Goal: Transaction & Acquisition: Purchase product/service

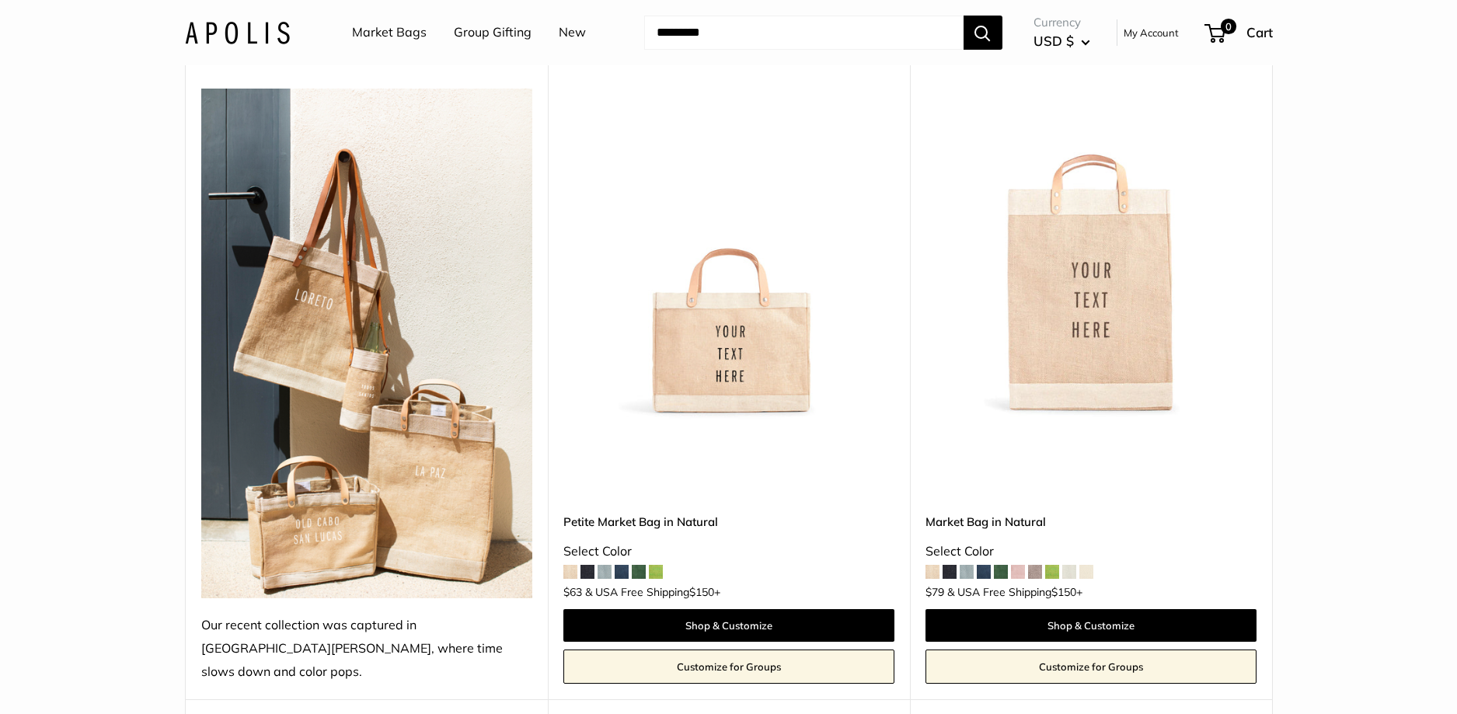
scroll to position [769, 0]
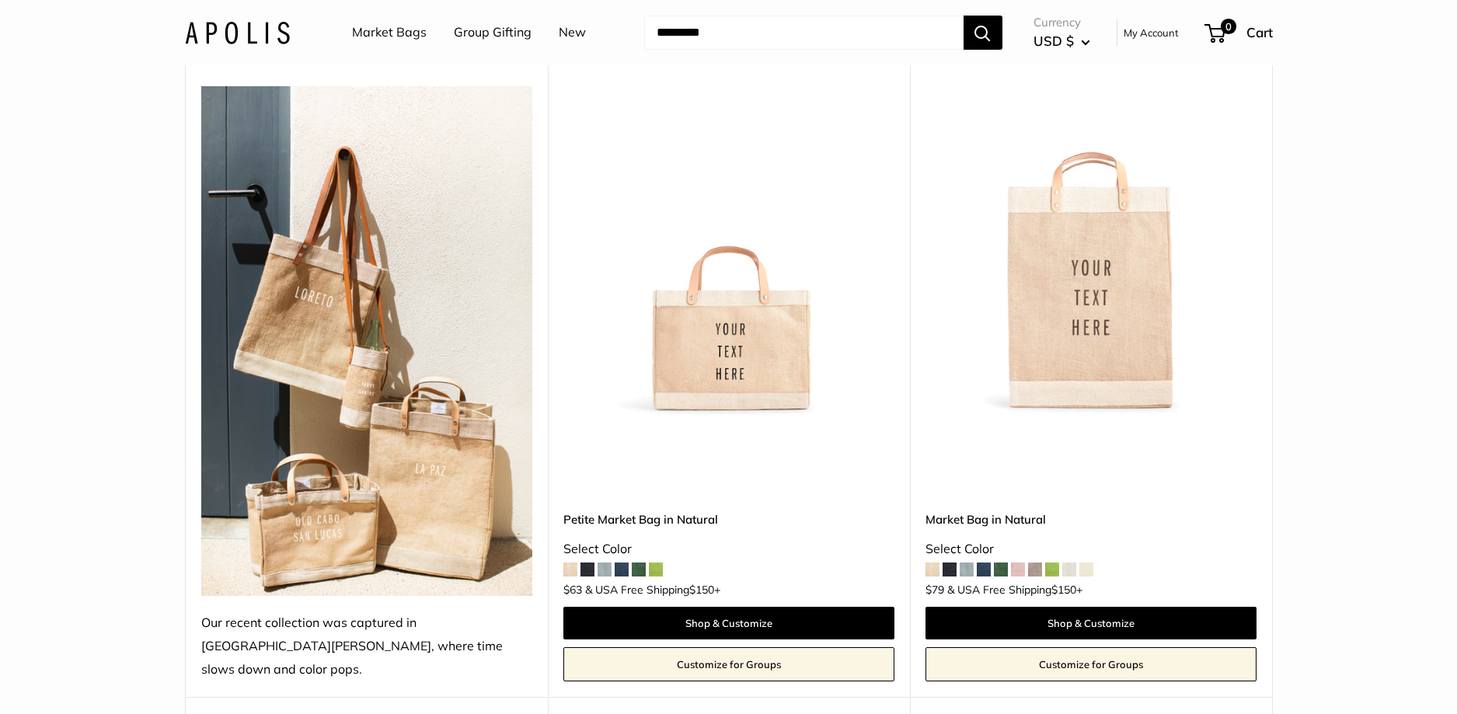
click at [385, 385] on img at bounding box center [366, 341] width 331 height 510
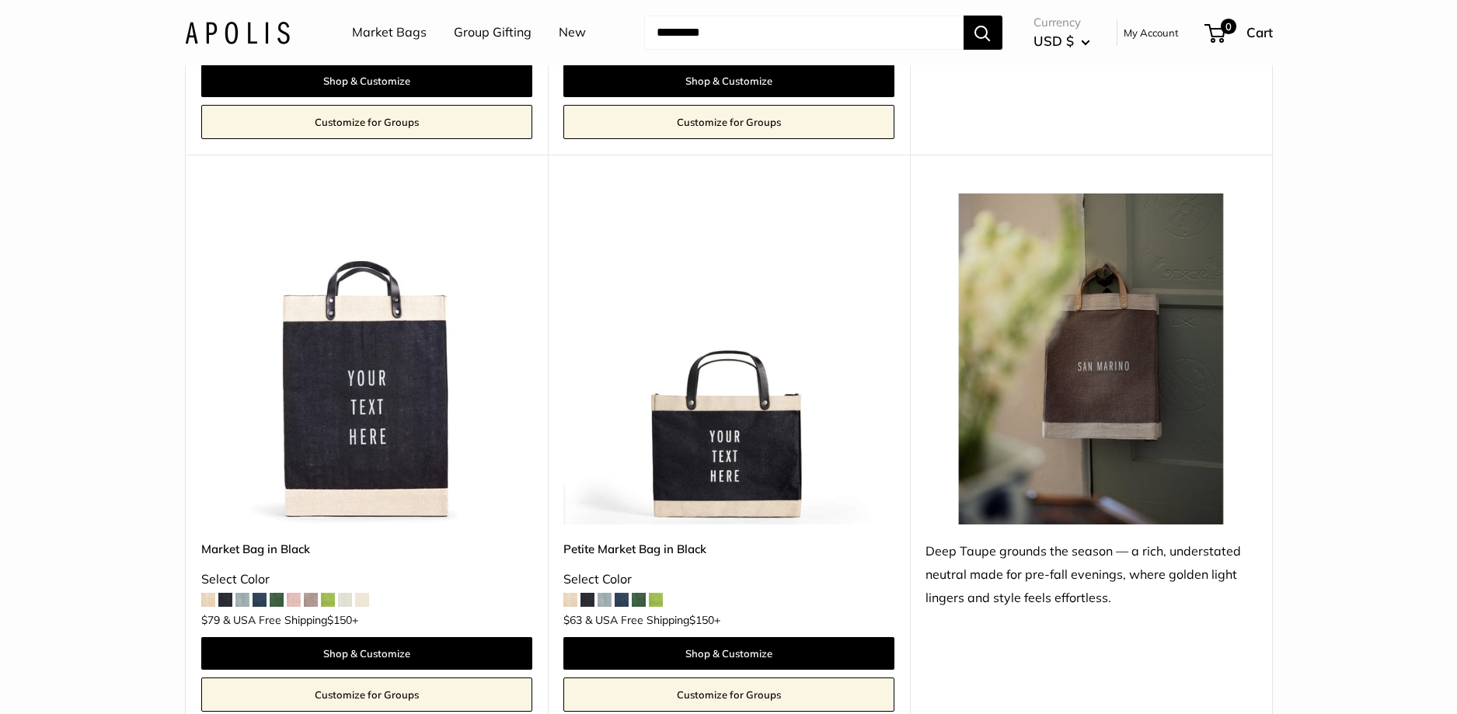
scroll to position [6357, 0]
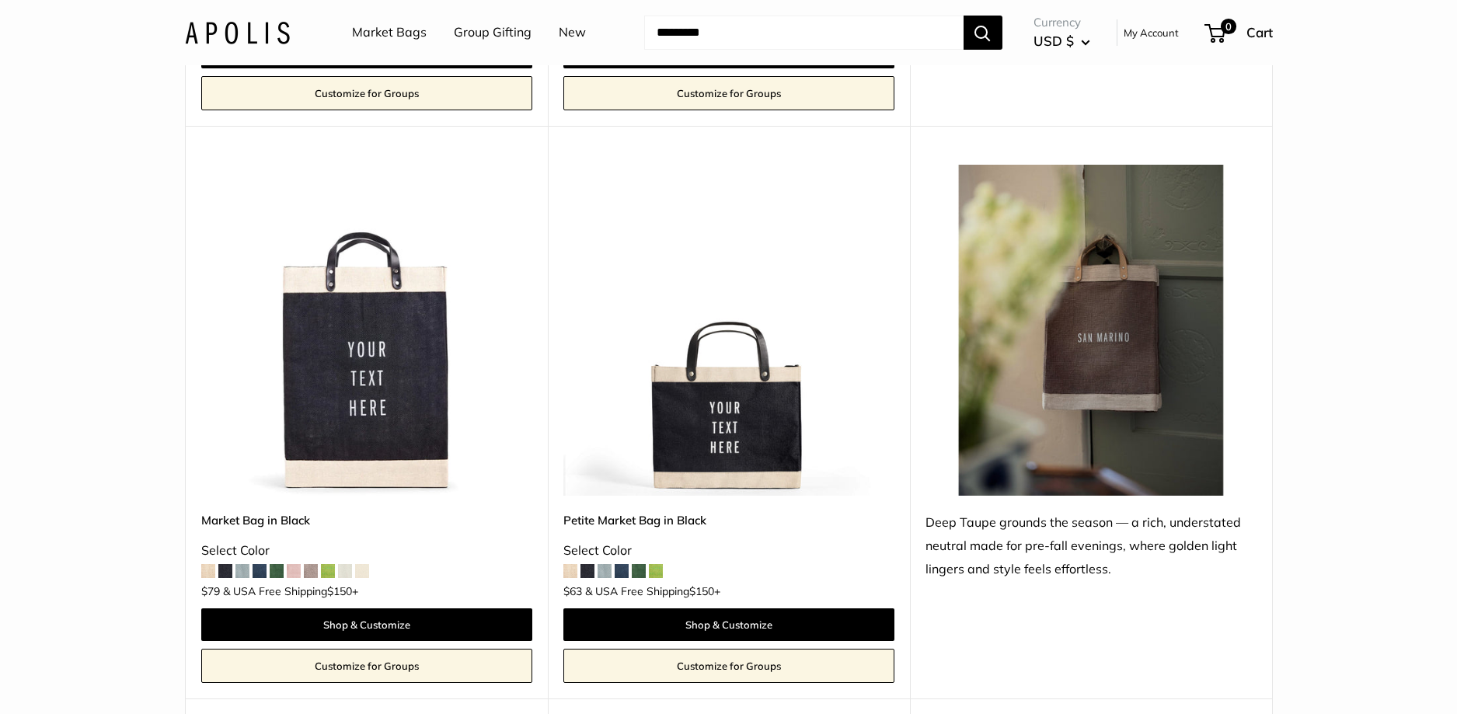
click at [0, 0] on img at bounding box center [0, 0] width 0 height 0
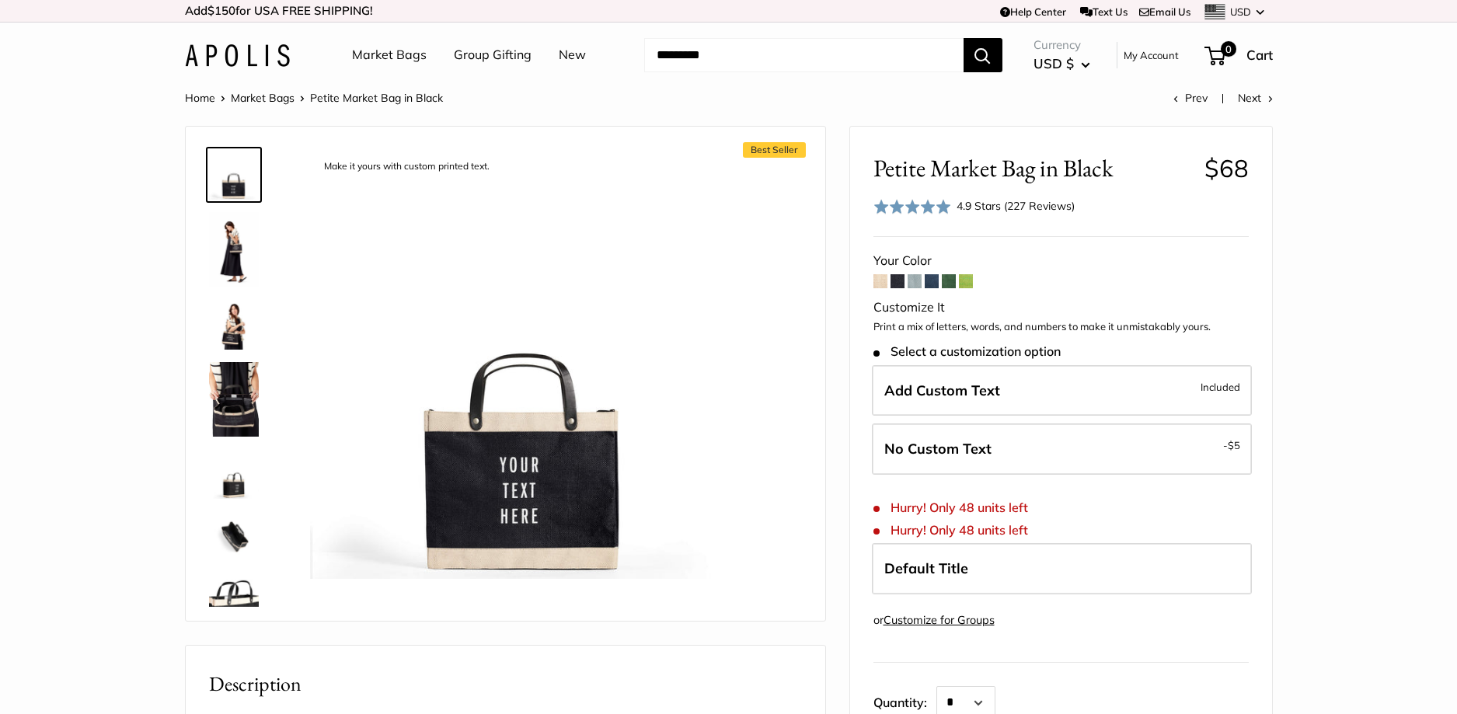
click at [897, 284] on span at bounding box center [898, 281] width 14 height 14
click at [884, 284] on span at bounding box center [880, 281] width 14 height 14
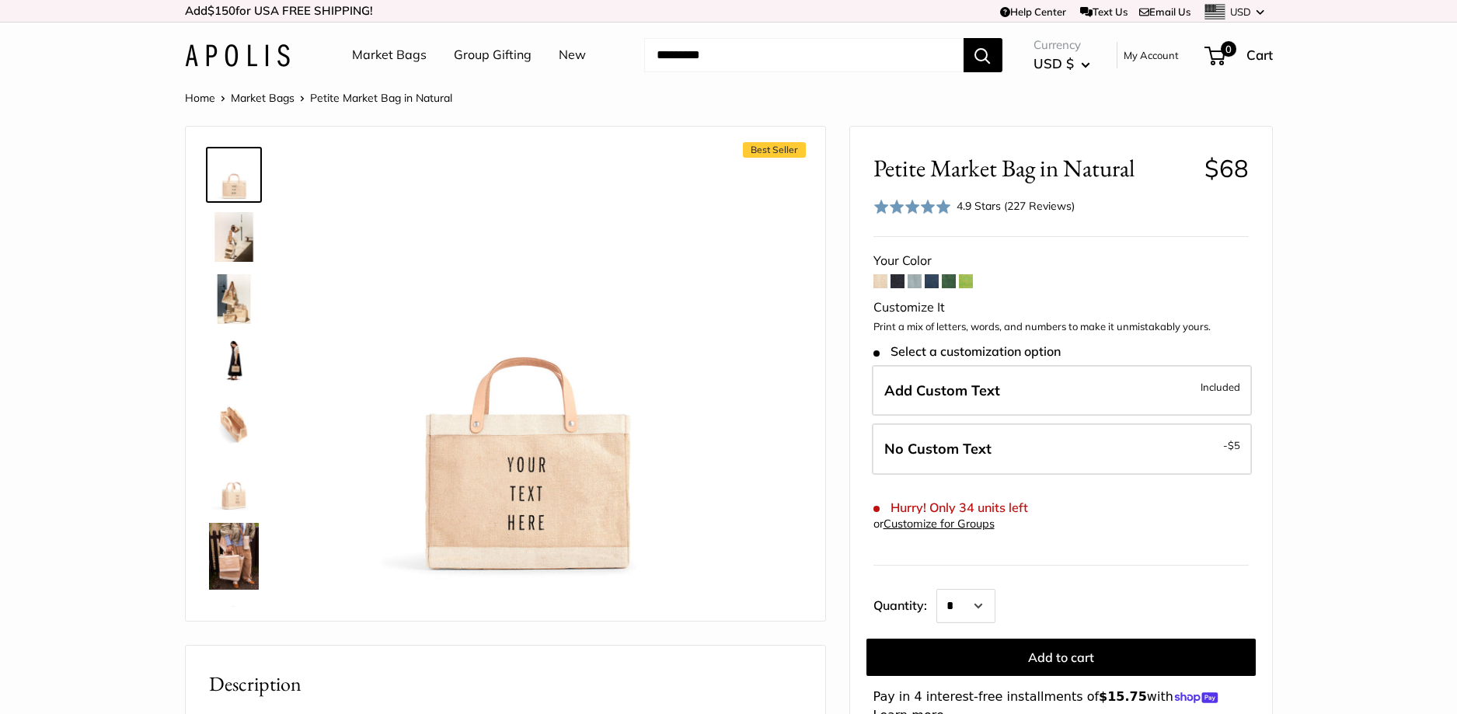
click at [898, 284] on span at bounding box center [898, 281] width 14 height 14
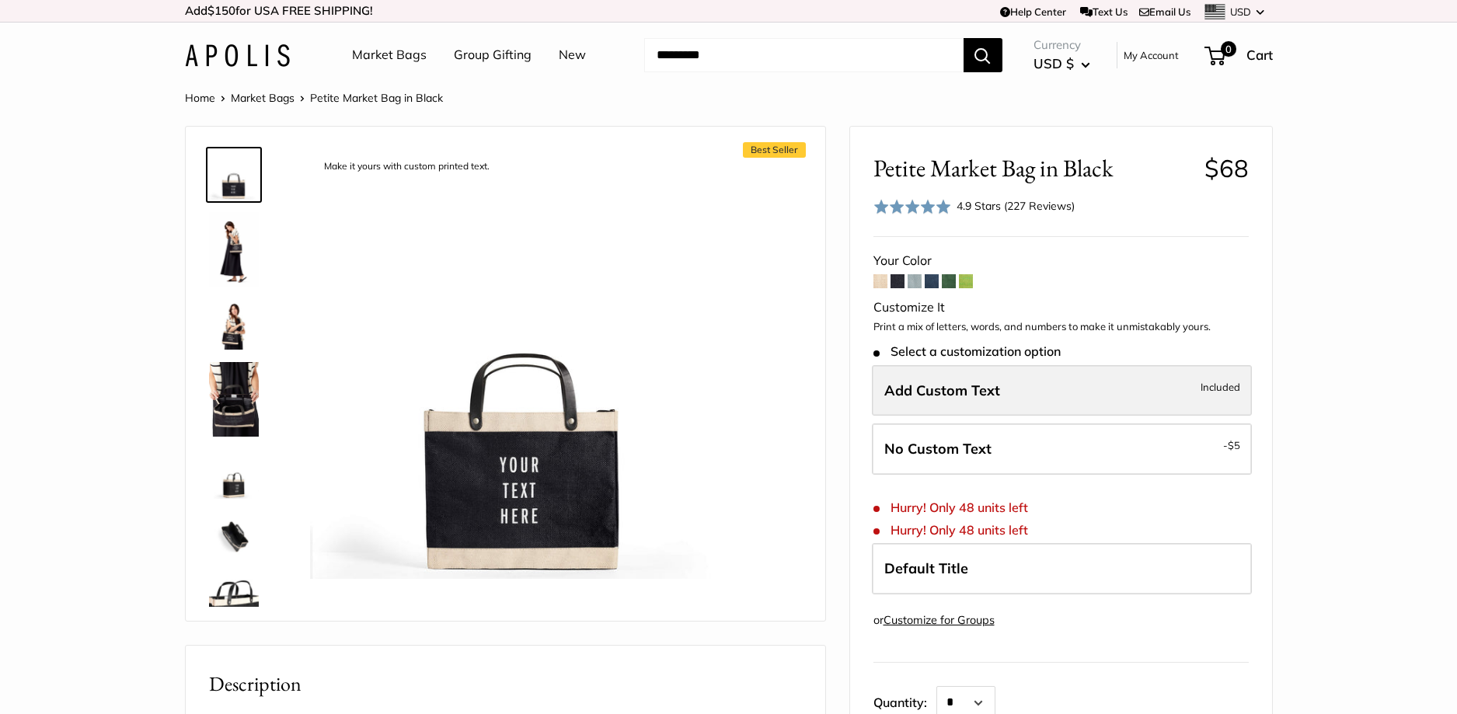
click at [960, 399] on label "Add Custom Text Included" at bounding box center [1062, 390] width 380 height 51
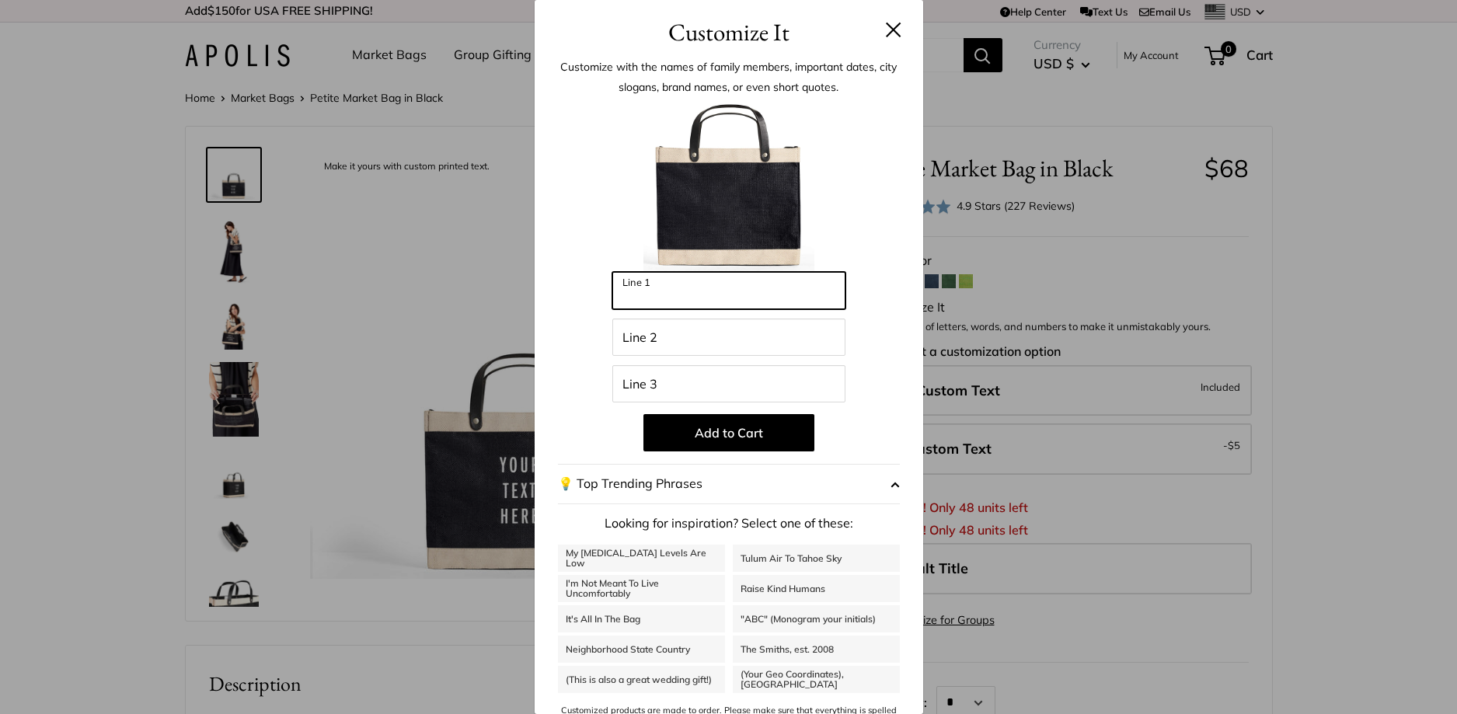
click at [697, 295] on input "Line 1" at bounding box center [728, 290] width 233 height 37
type input "*****"
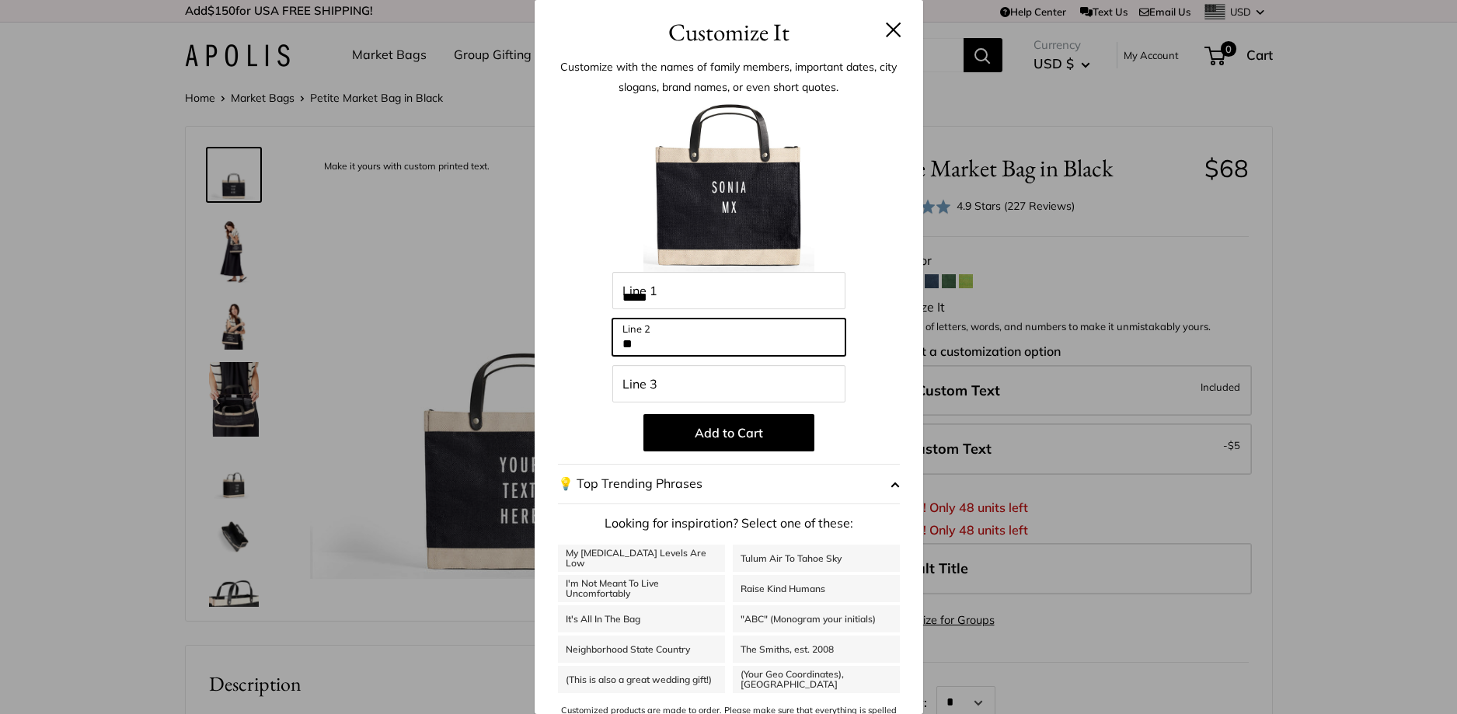
type input "*"
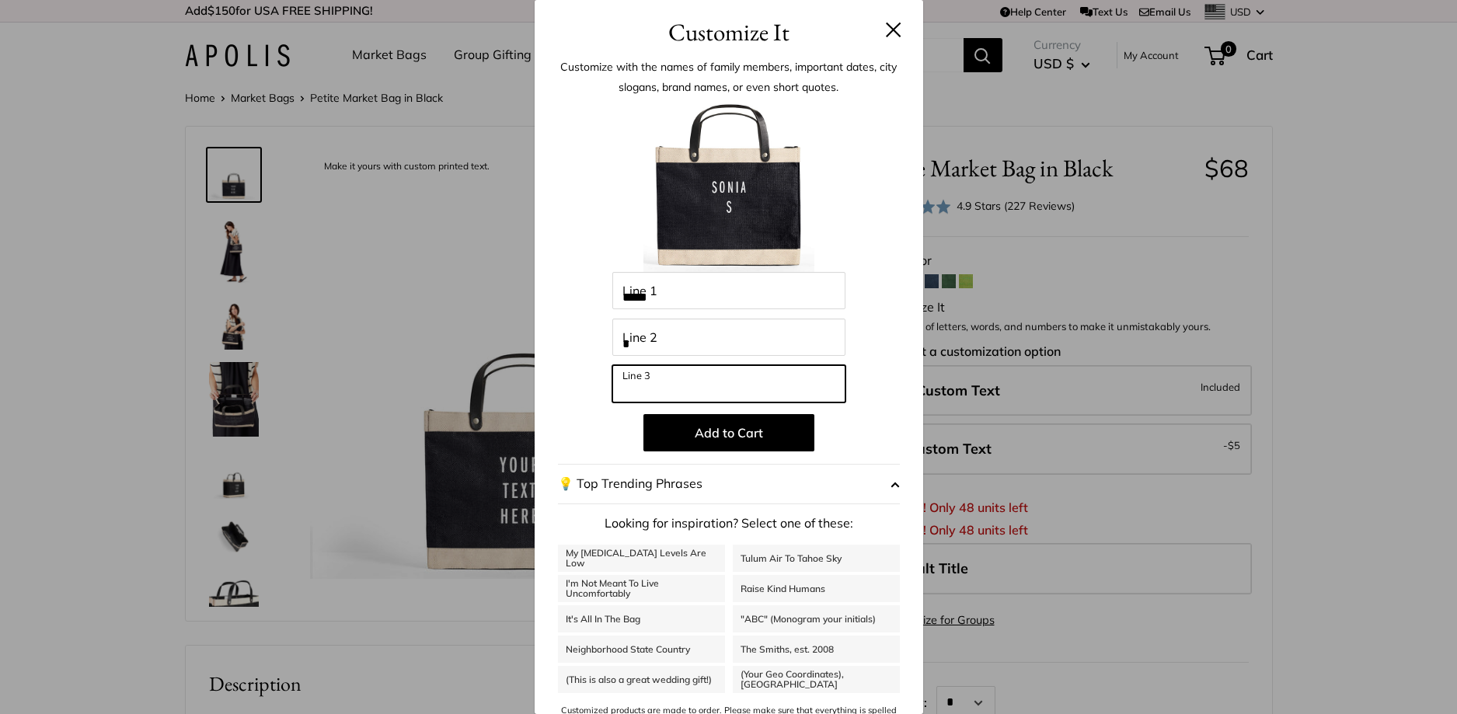
click at [717, 380] on input "Line 3" at bounding box center [728, 383] width 233 height 37
type input "*"
click at [896, 29] on button at bounding box center [894, 30] width 16 height 16
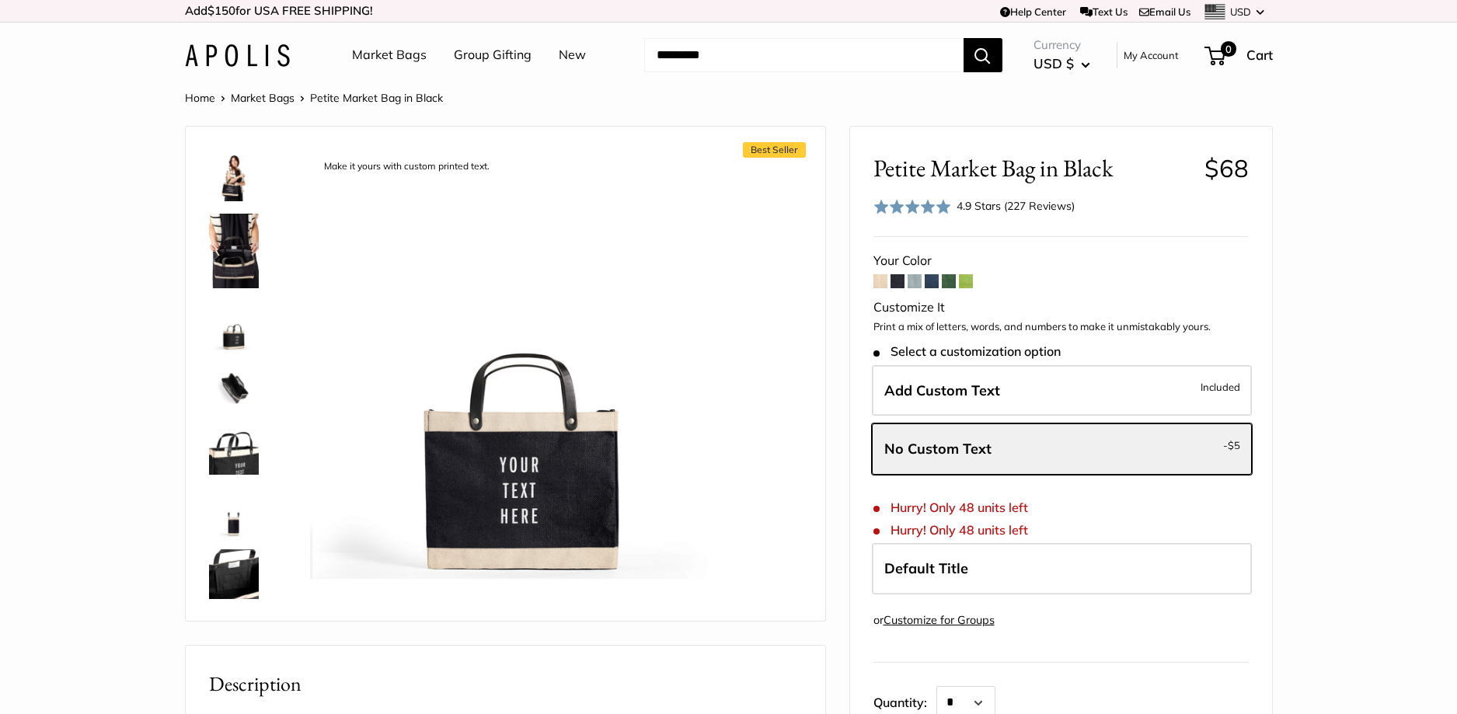
click at [235, 378] on img at bounding box center [234, 388] width 50 height 50
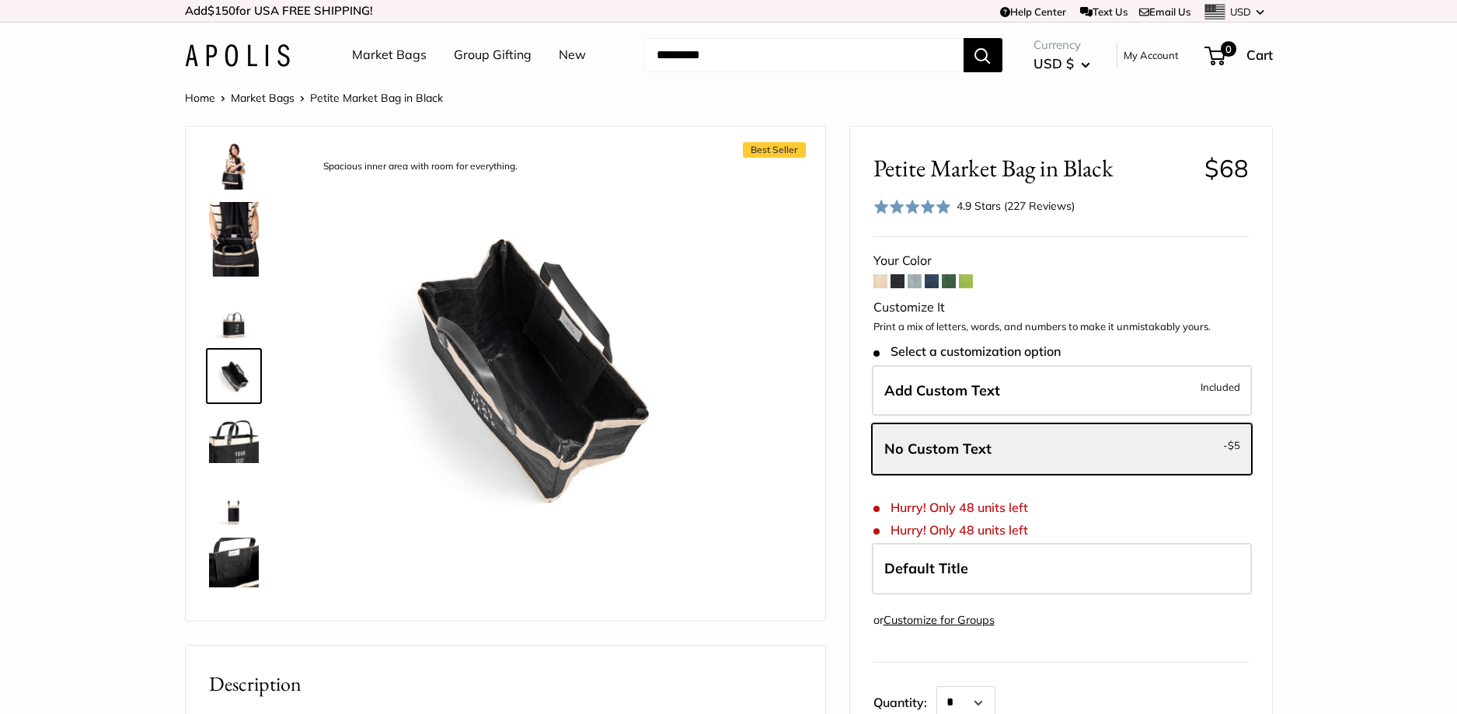
click at [240, 448] on img at bounding box center [234, 438] width 50 height 50
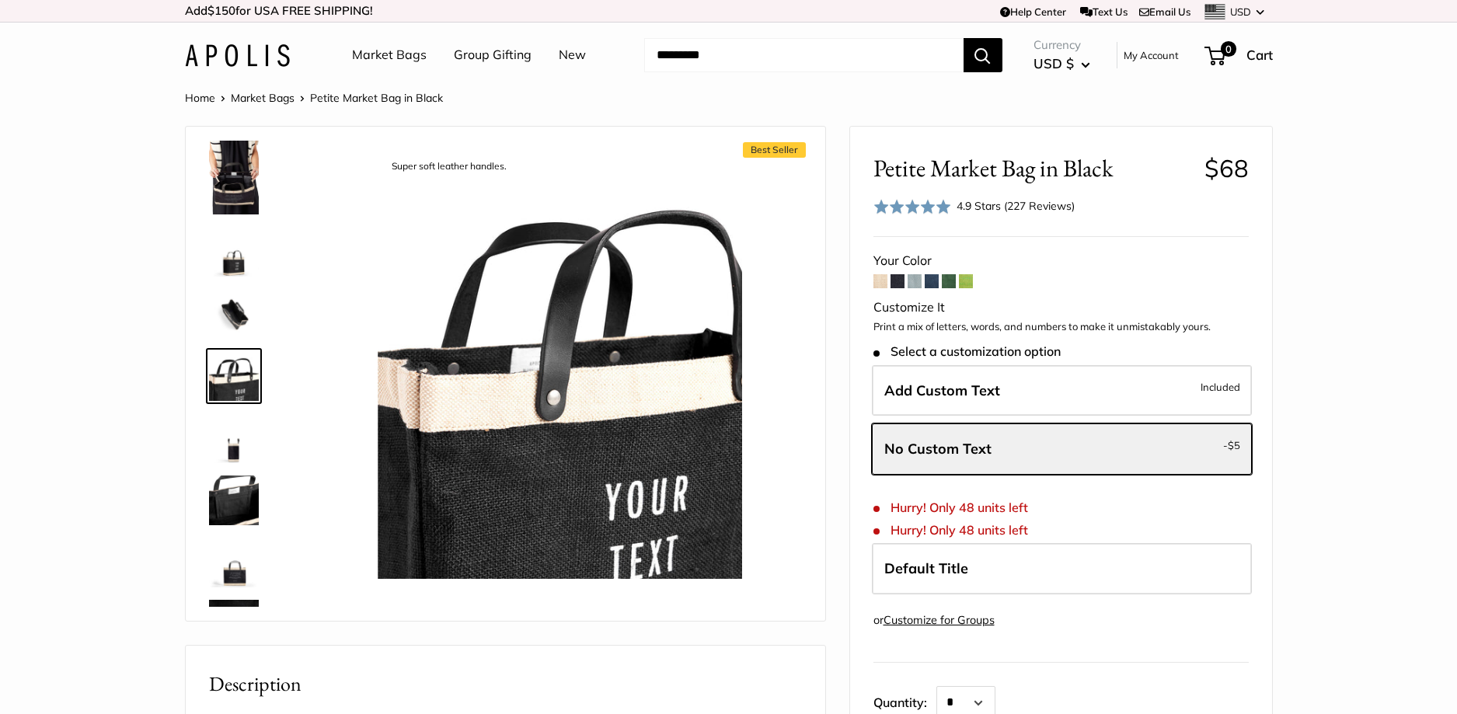
scroll to position [336, 0]
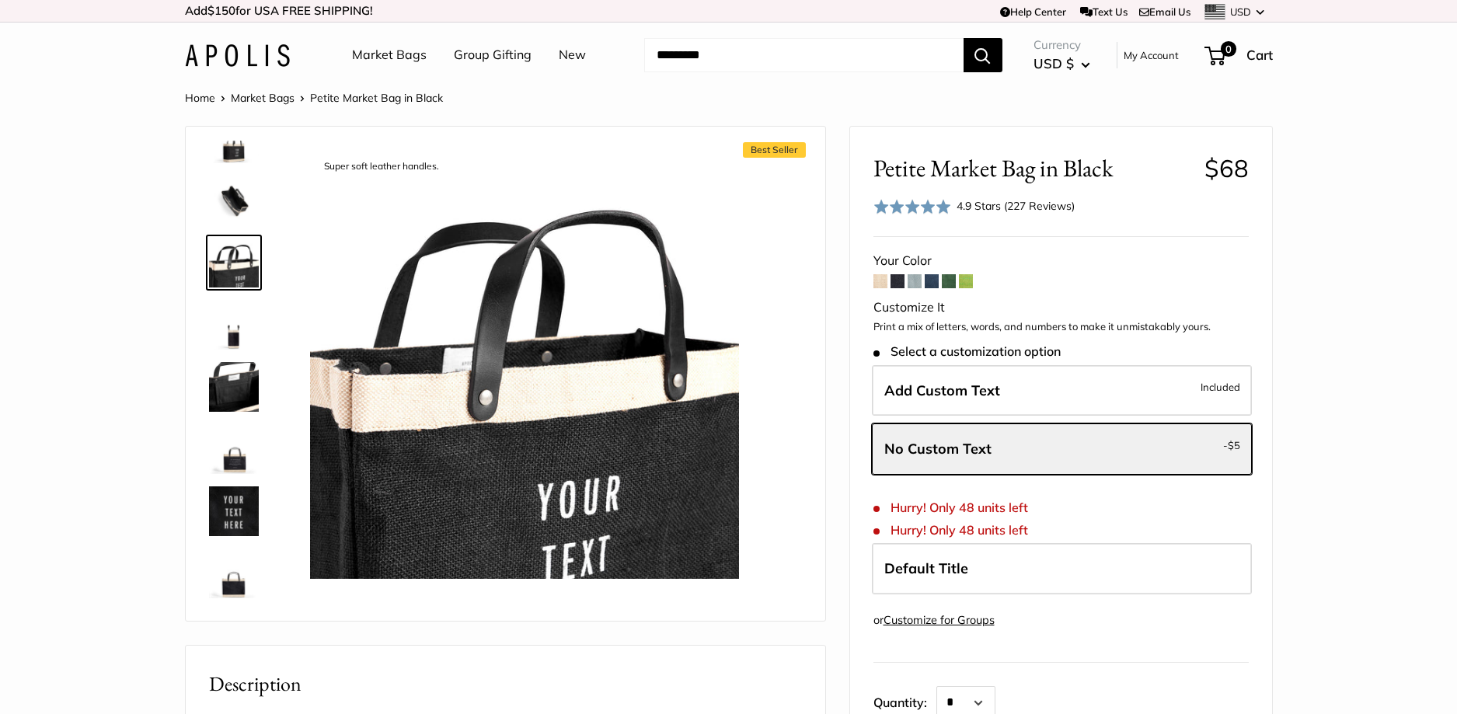
click at [235, 513] on img at bounding box center [234, 511] width 50 height 50
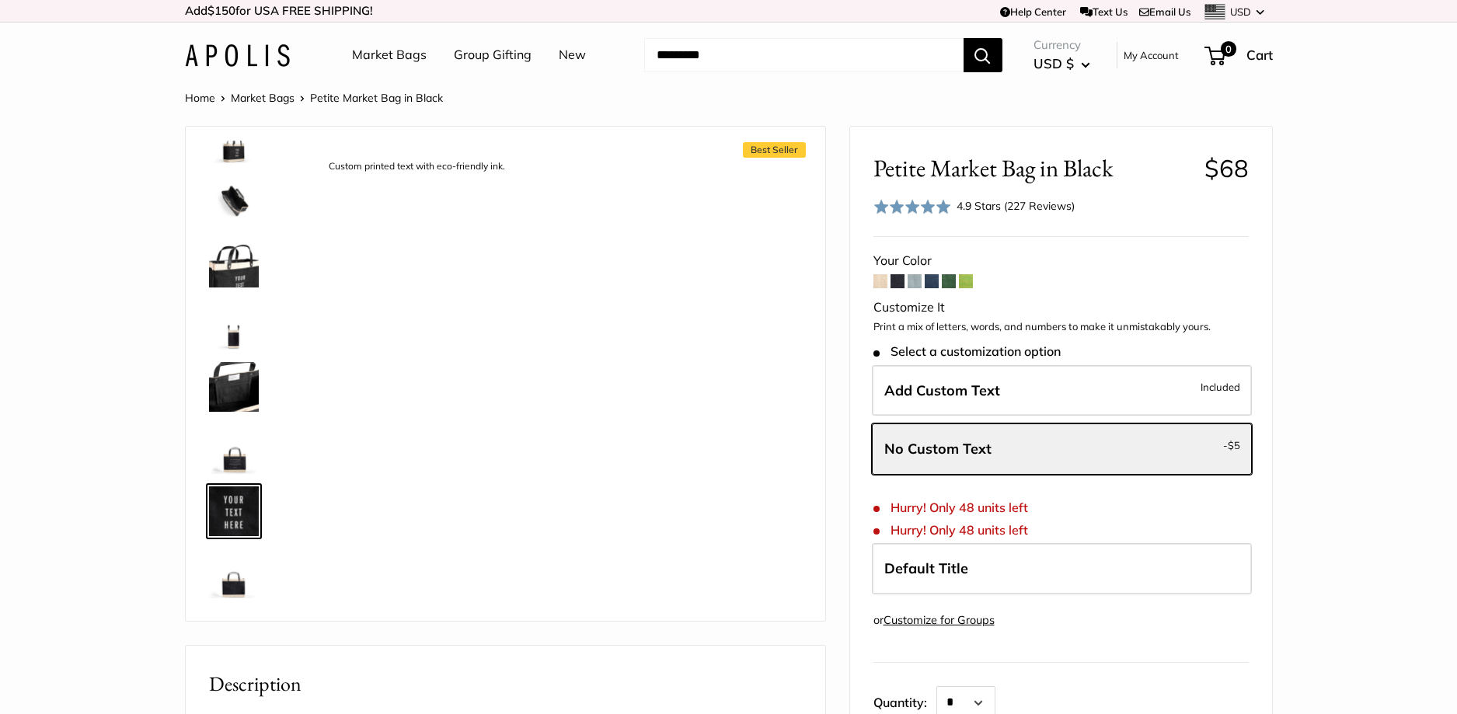
drag, startPoint x: 228, startPoint y: 460, endPoint x: 228, endPoint y: 497, distance: 36.5
click at [228, 460] on img at bounding box center [234, 449] width 50 height 50
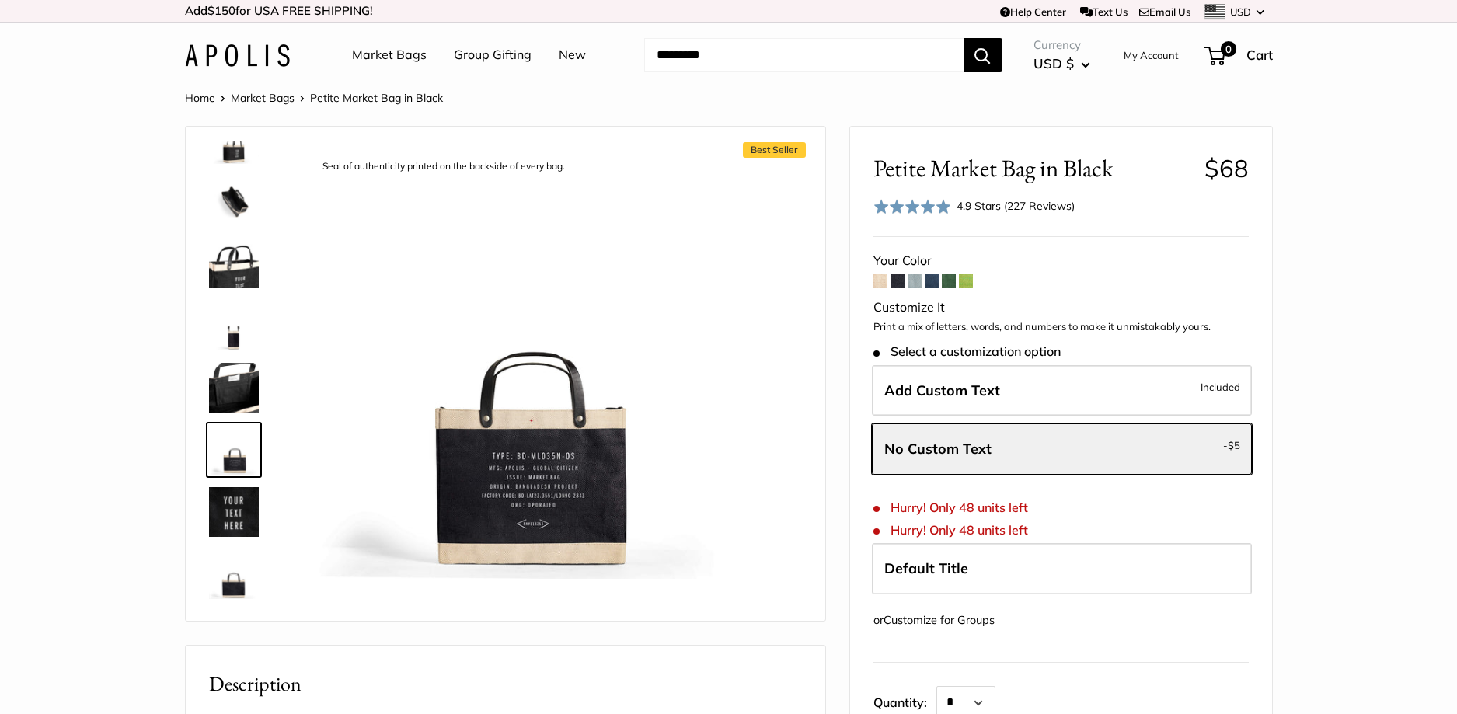
click at [241, 574] on img at bounding box center [234, 574] width 50 height 50
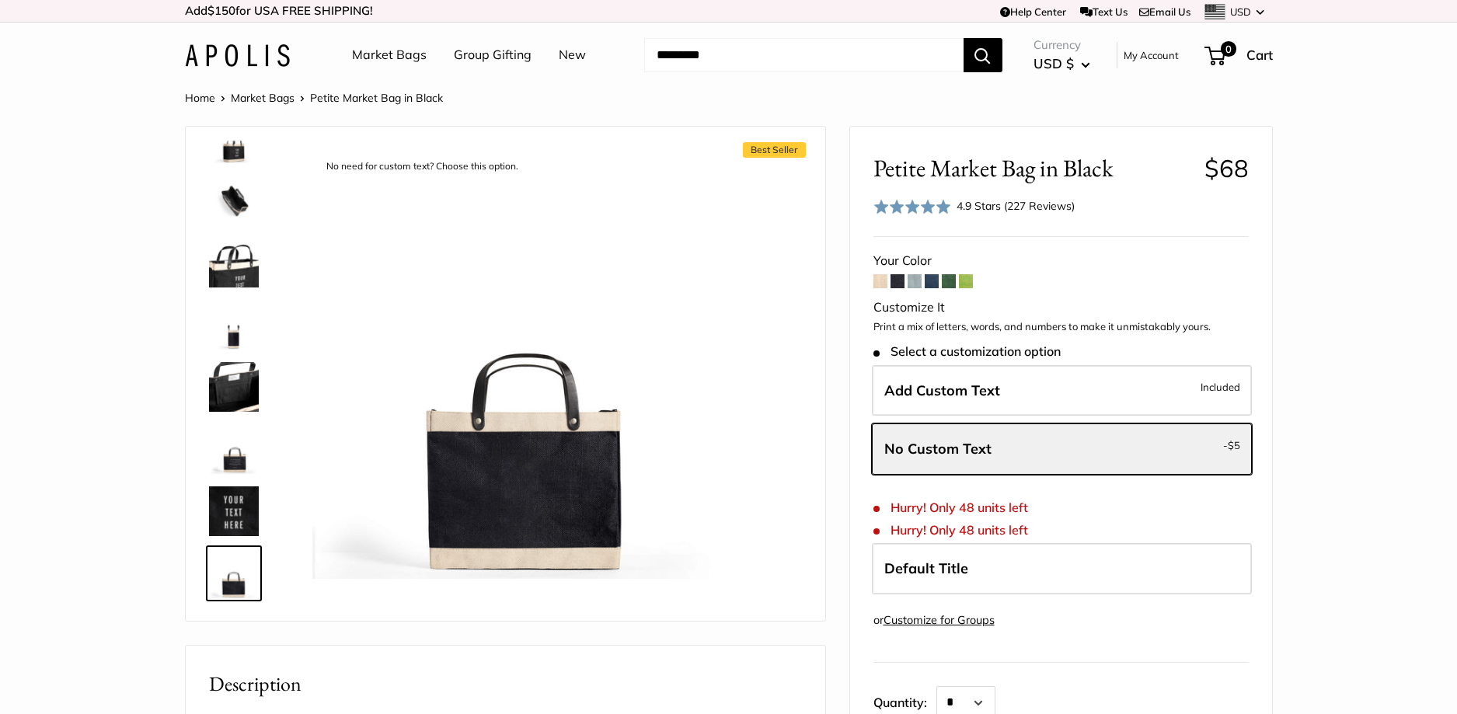
click at [242, 525] on img at bounding box center [234, 511] width 50 height 50
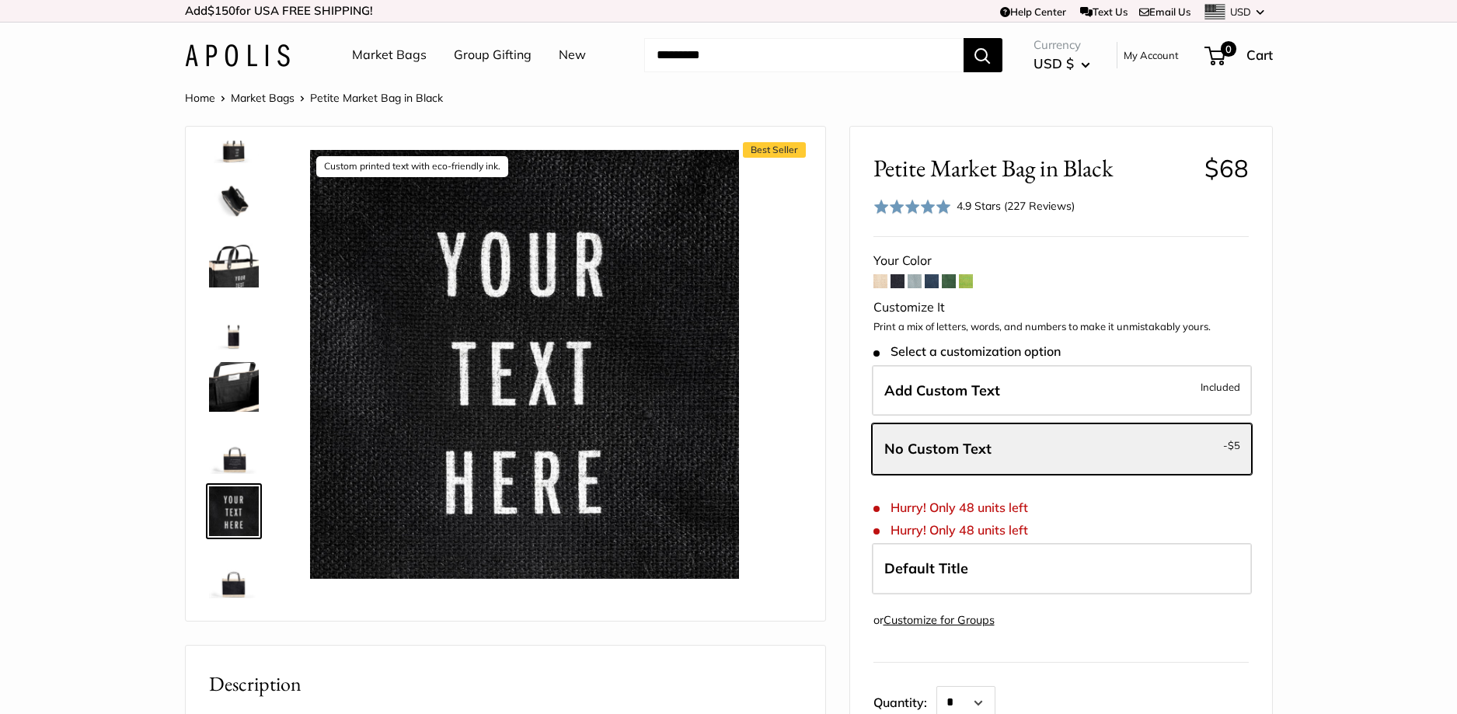
click at [248, 456] on img at bounding box center [234, 449] width 50 height 50
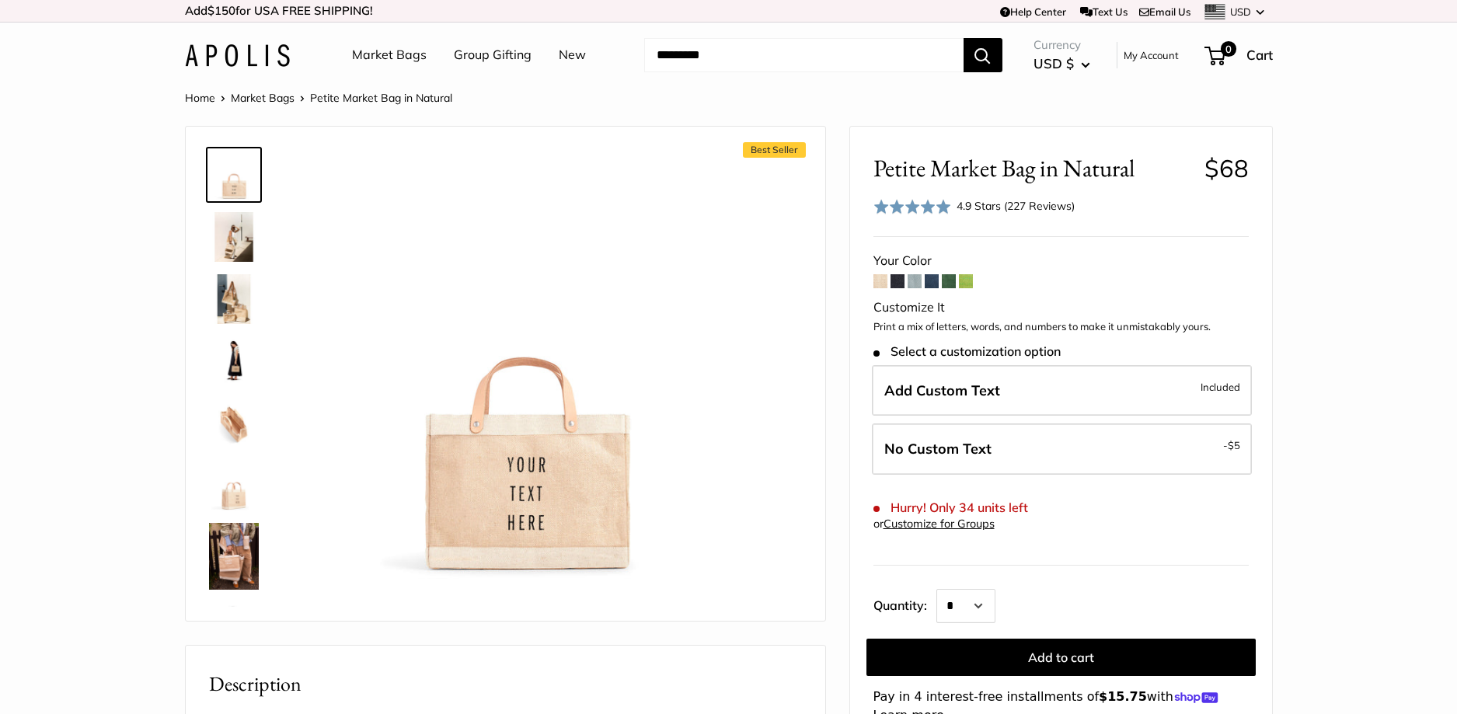
click at [390, 56] on link "Market Bags" at bounding box center [389, 55] width 75 height 23
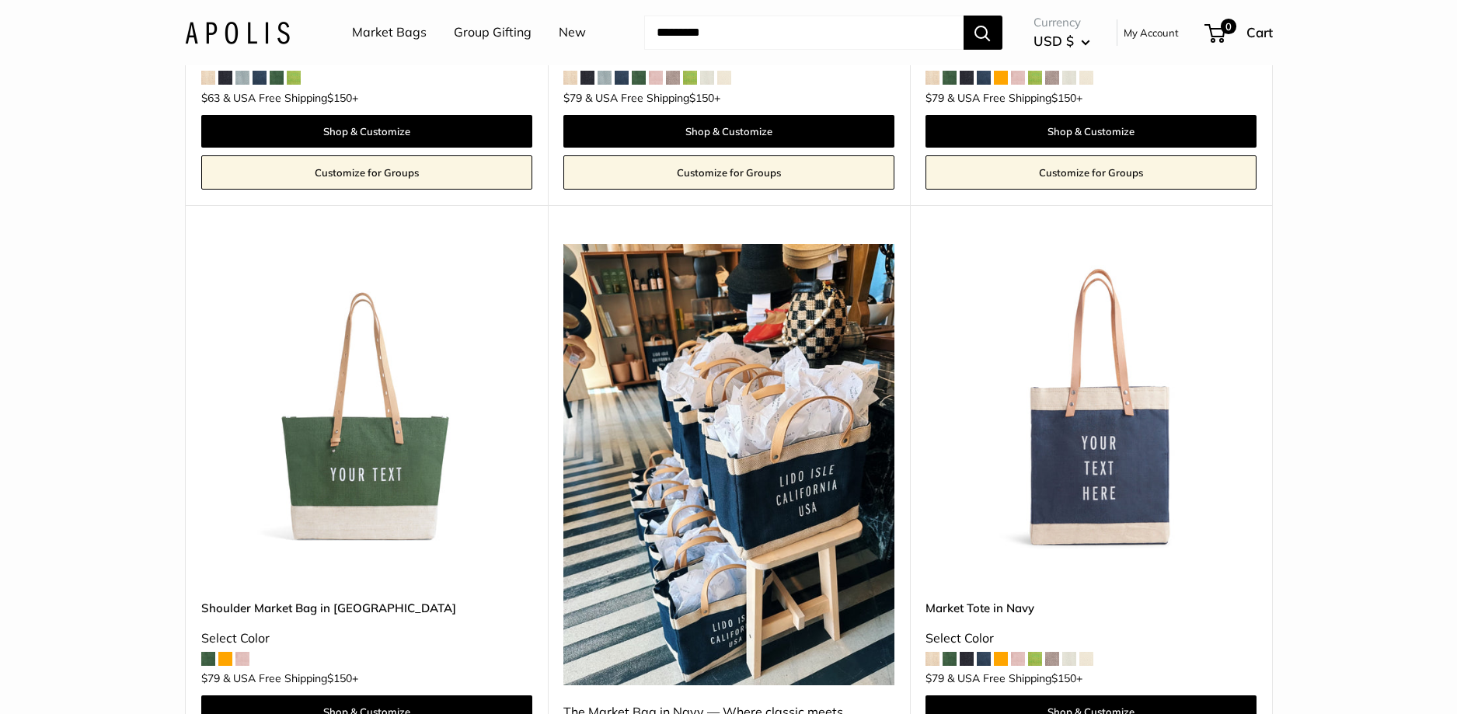
scroll to position [5056, 0]
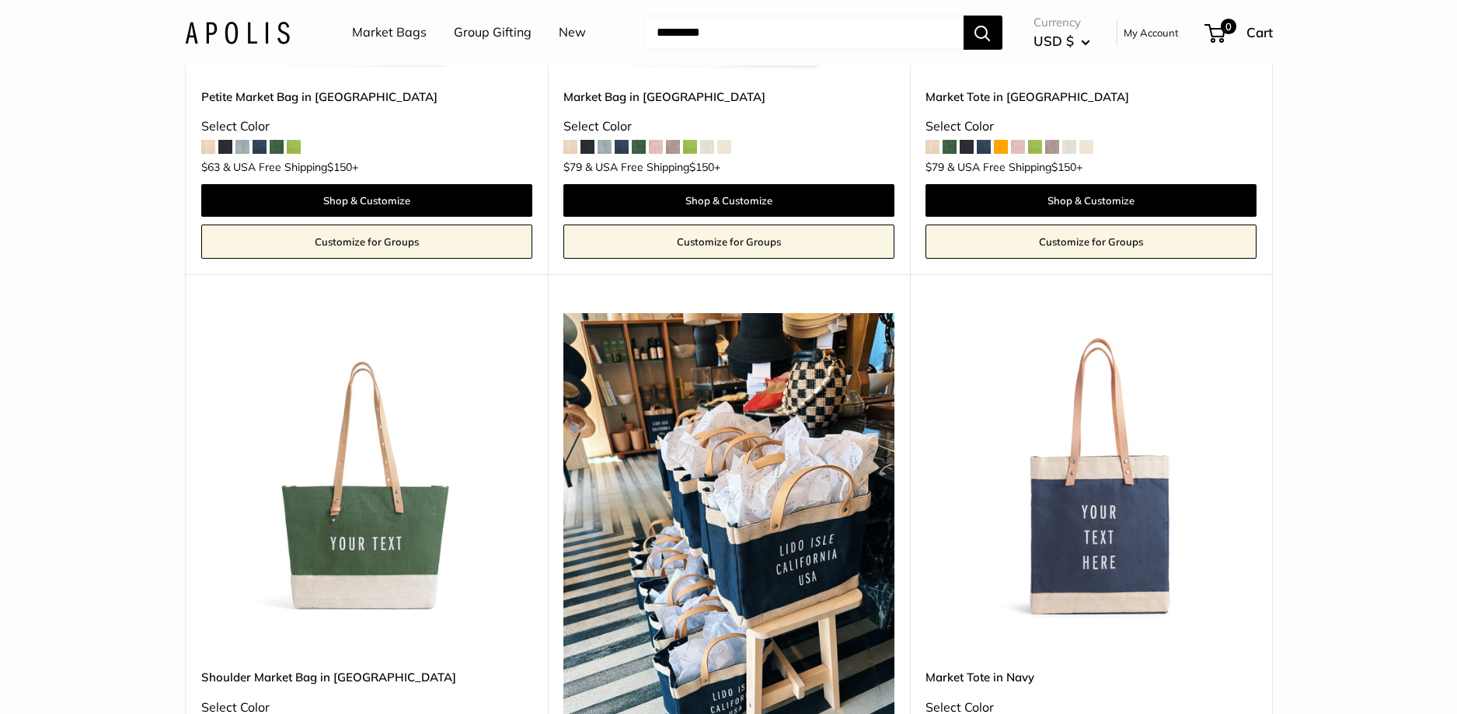
click at [0, 0] on img at bounding box center [0, 0] width 0 height 0
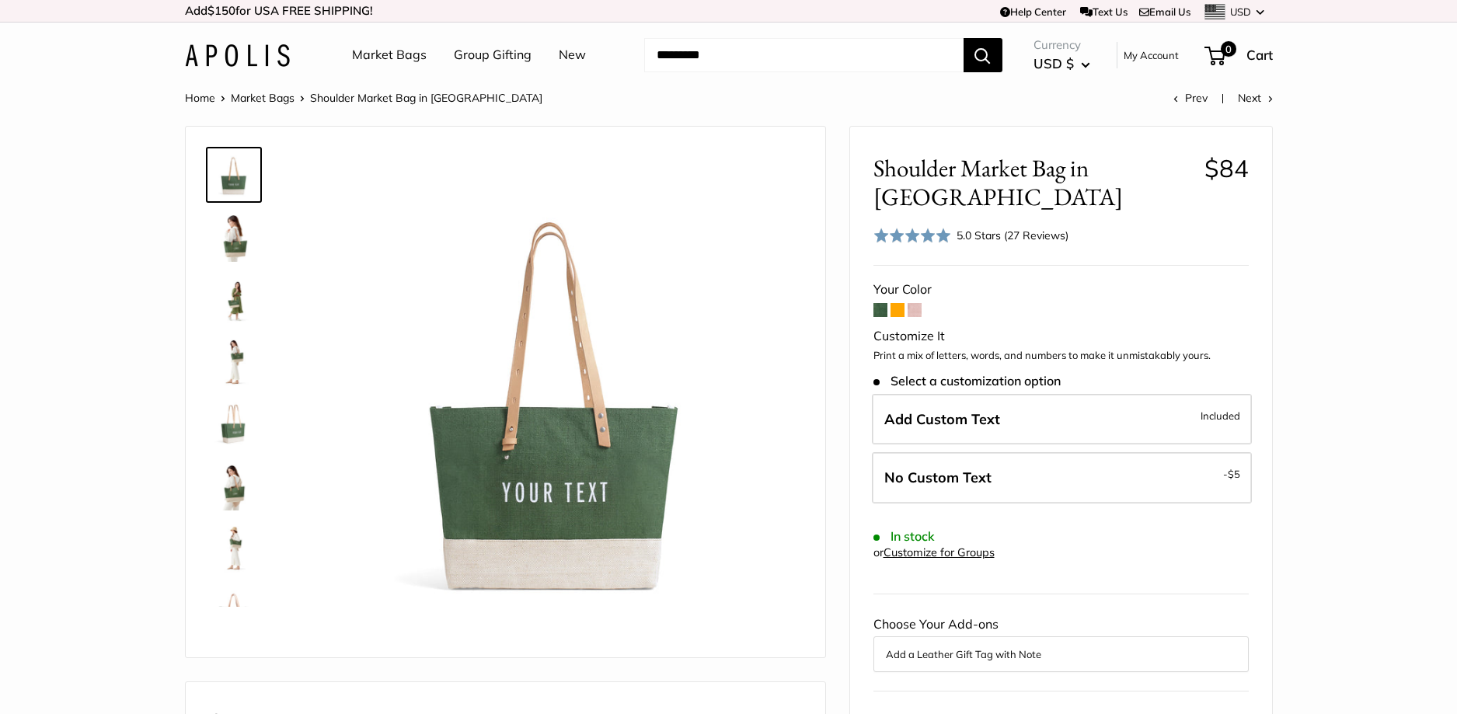
click at [897, 308] on span at bounding box center [898, 310] width 14 height 14
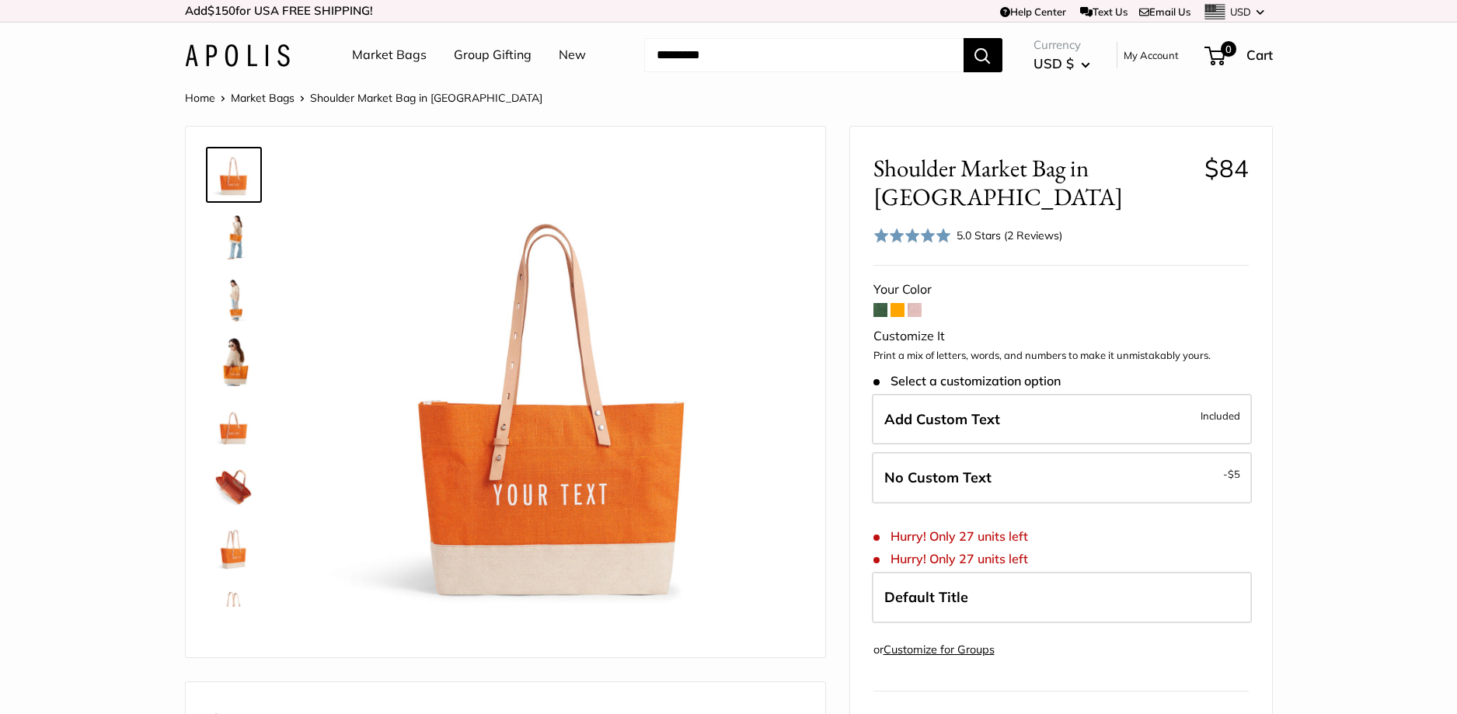
click at [916, 303] on span at bounding box center [915, 310] width 14 height 14
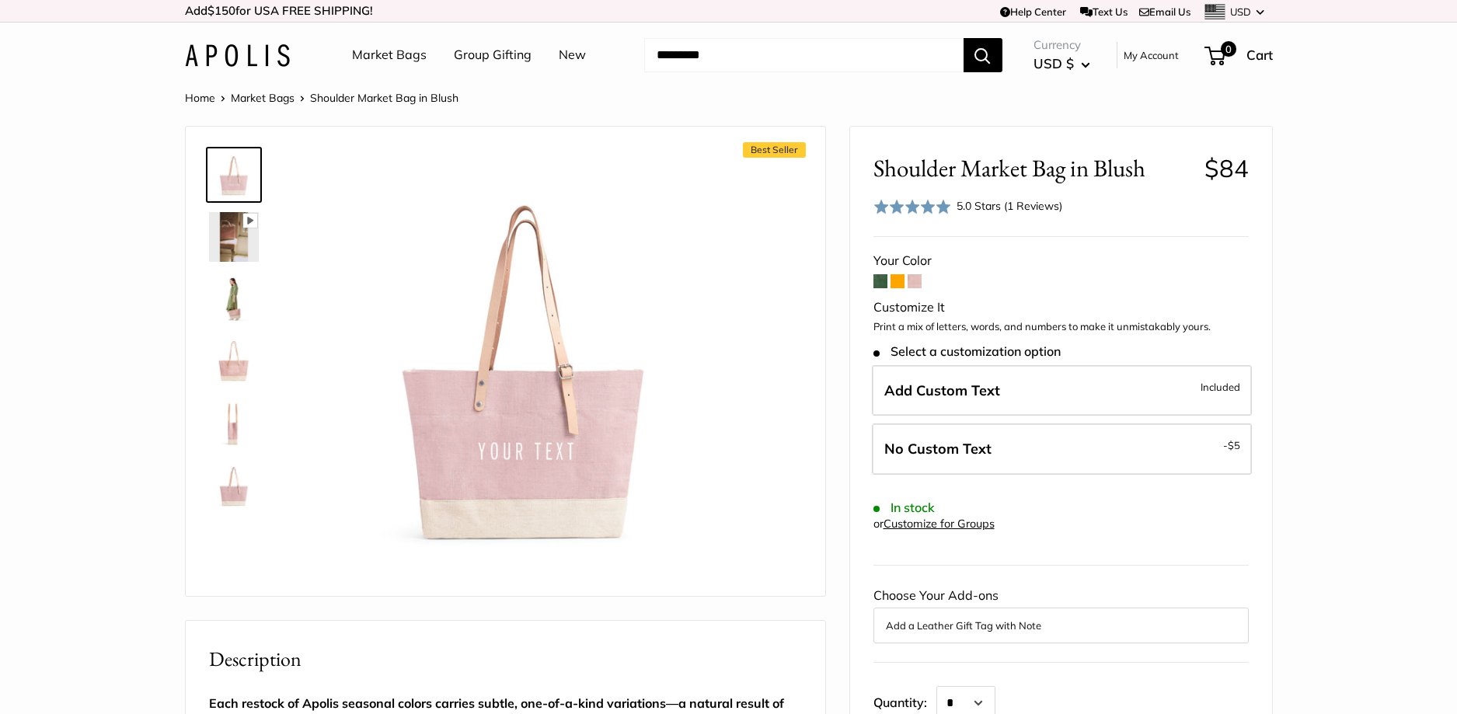
click at [887, 284] on span at bounding box center [880, 281] width 14 height 14
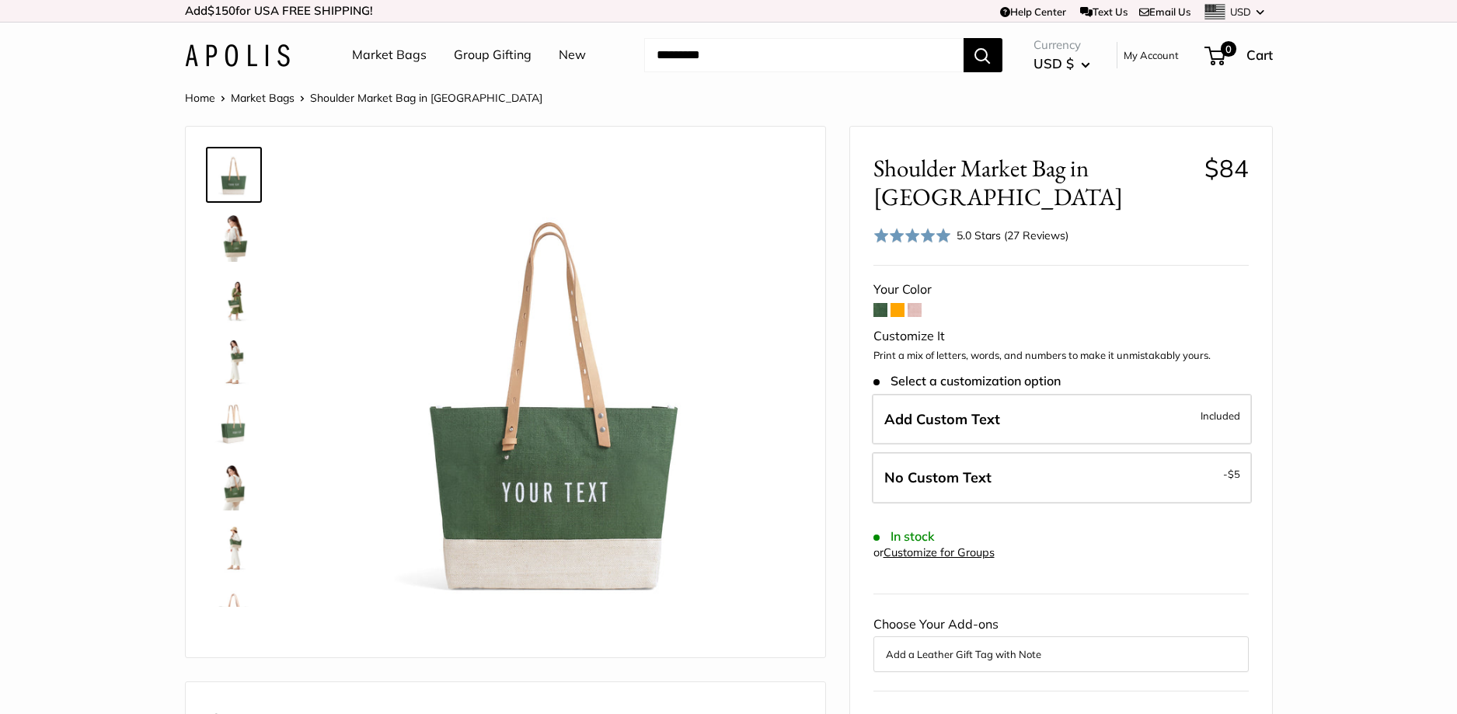
click at [240, 527] on img at bounding box center [234, 548] width 50 height 50
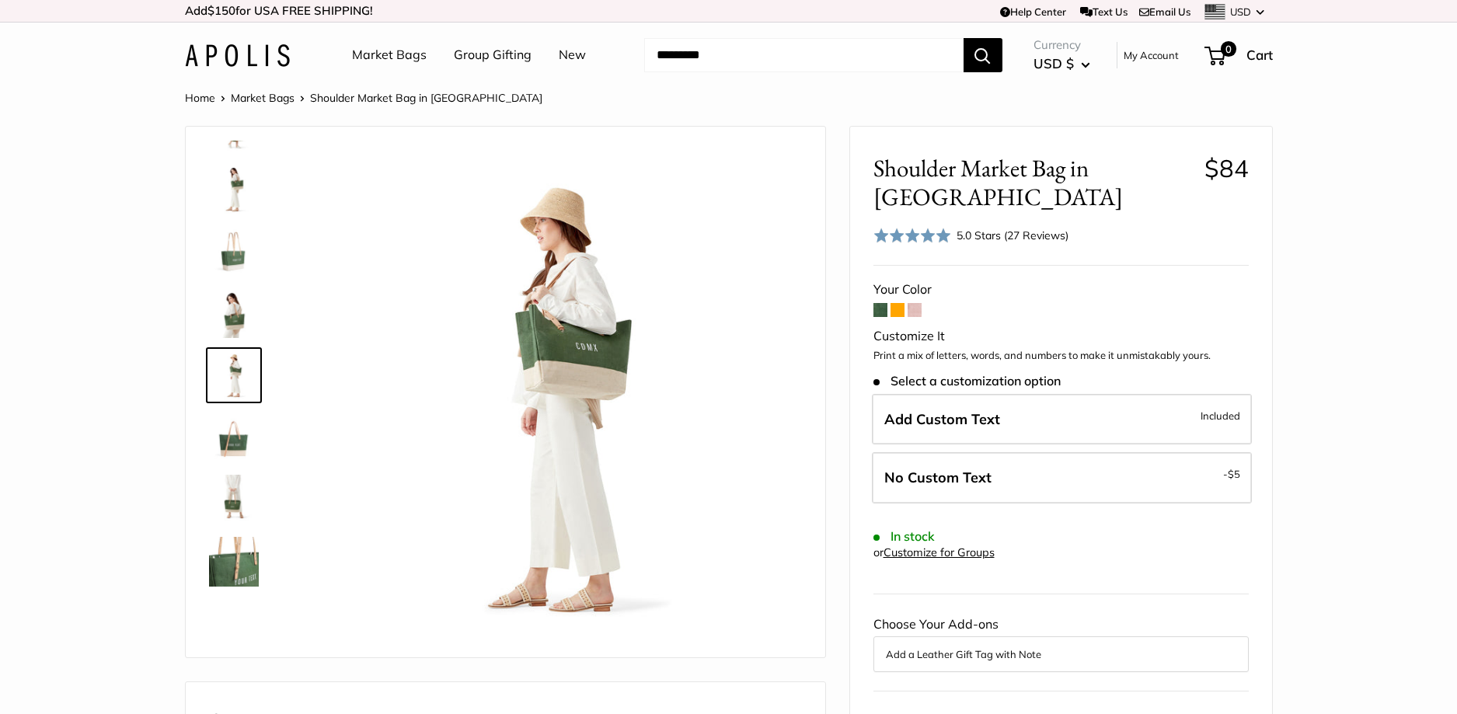
click at [235, 506] on img at bounding box center [234, 500] width 50 height 50
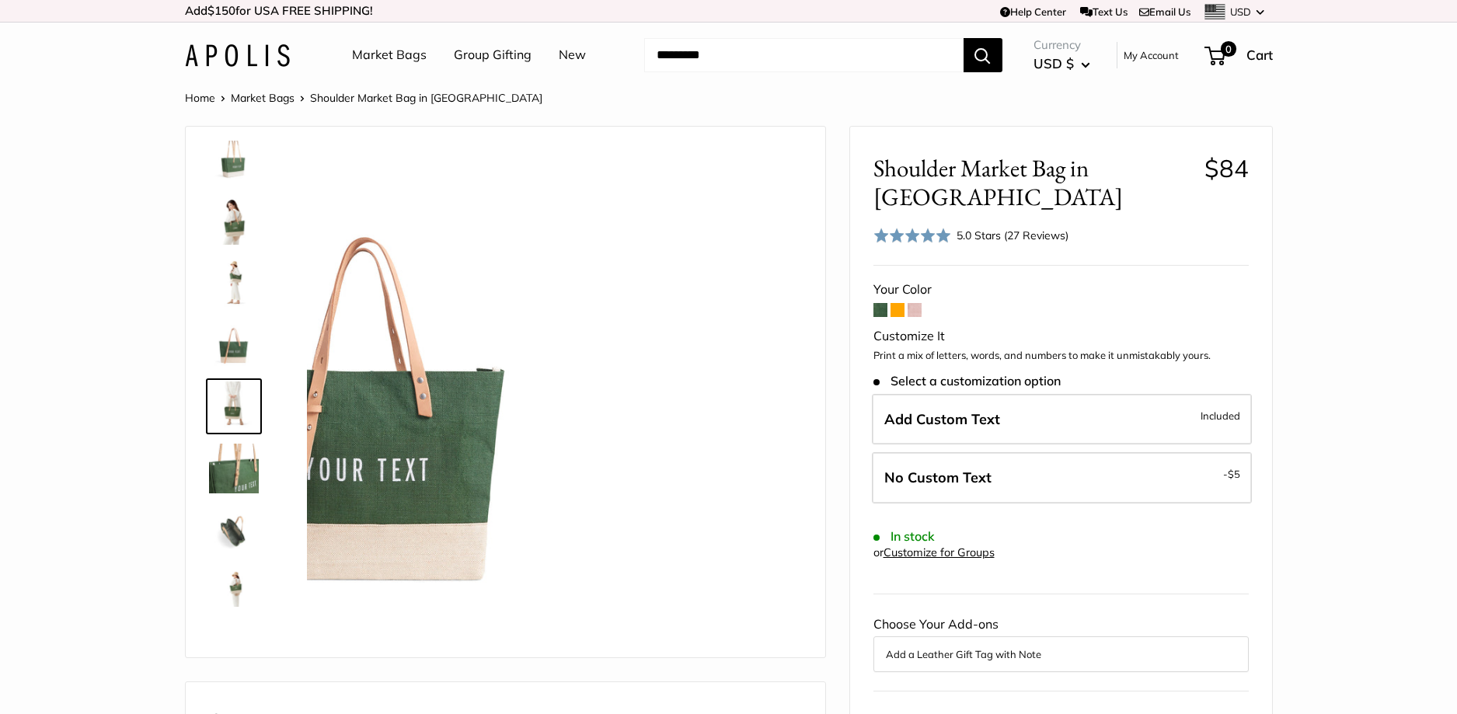
scroll to position [297, 0]
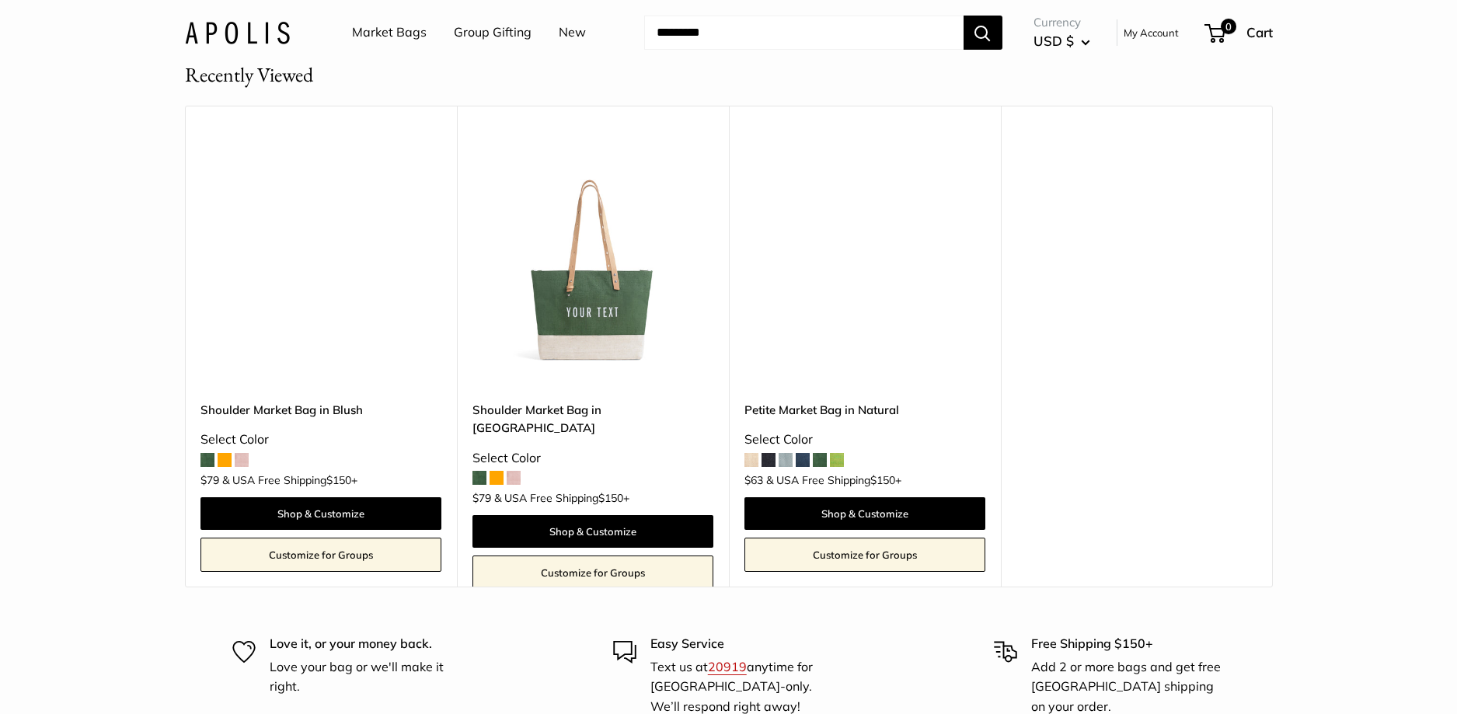
scroll to position [9357, 0]
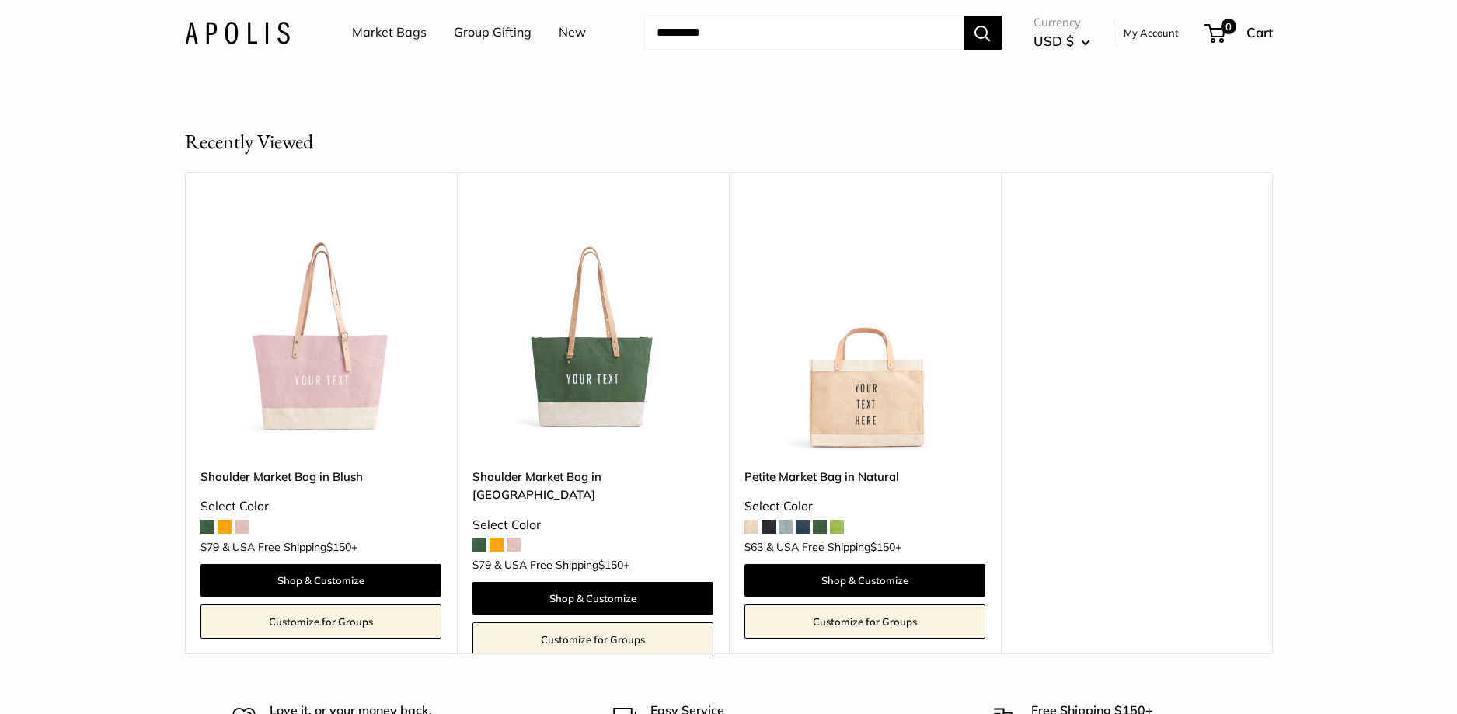
click at [0, 0] on img at bounding box center [0, 0] width 0 height 0
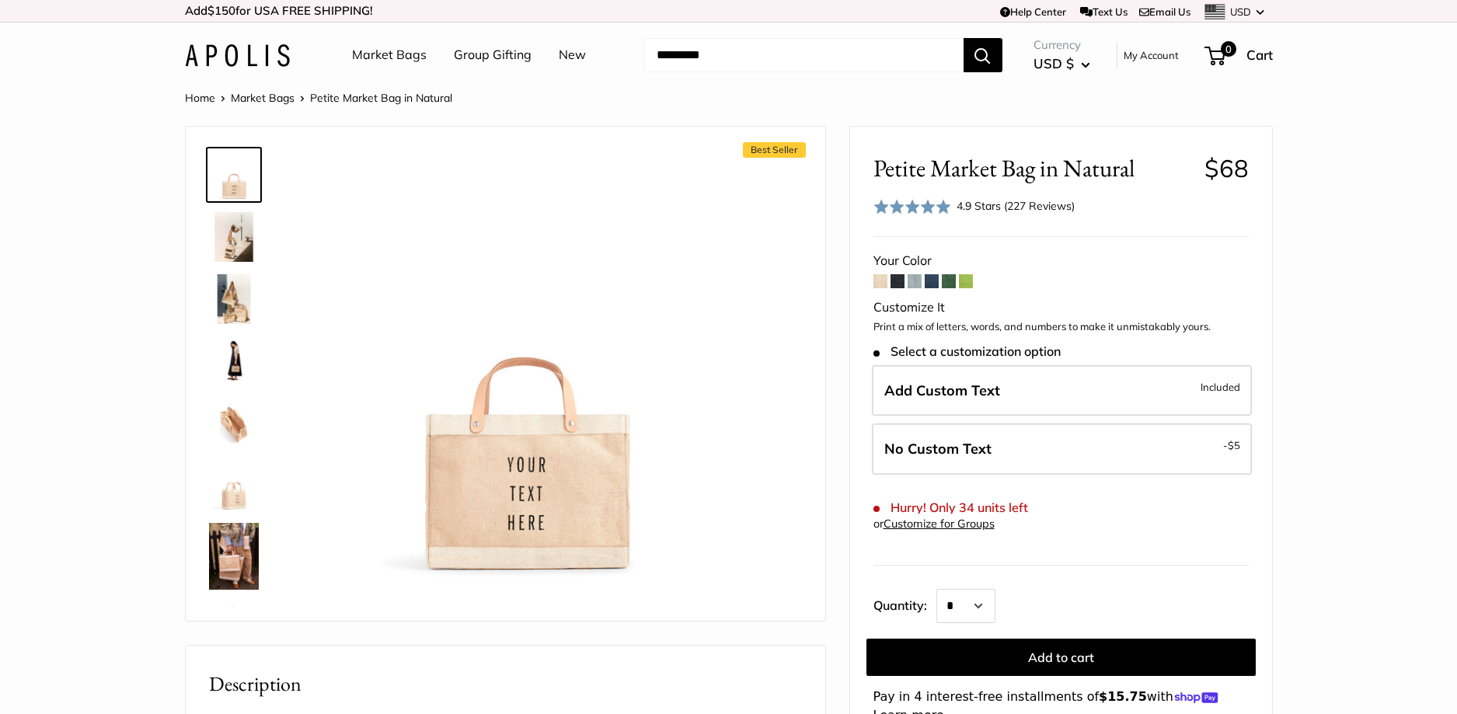
click at [241, 228] on img at bounding box center [234, 237] width 50 height 50
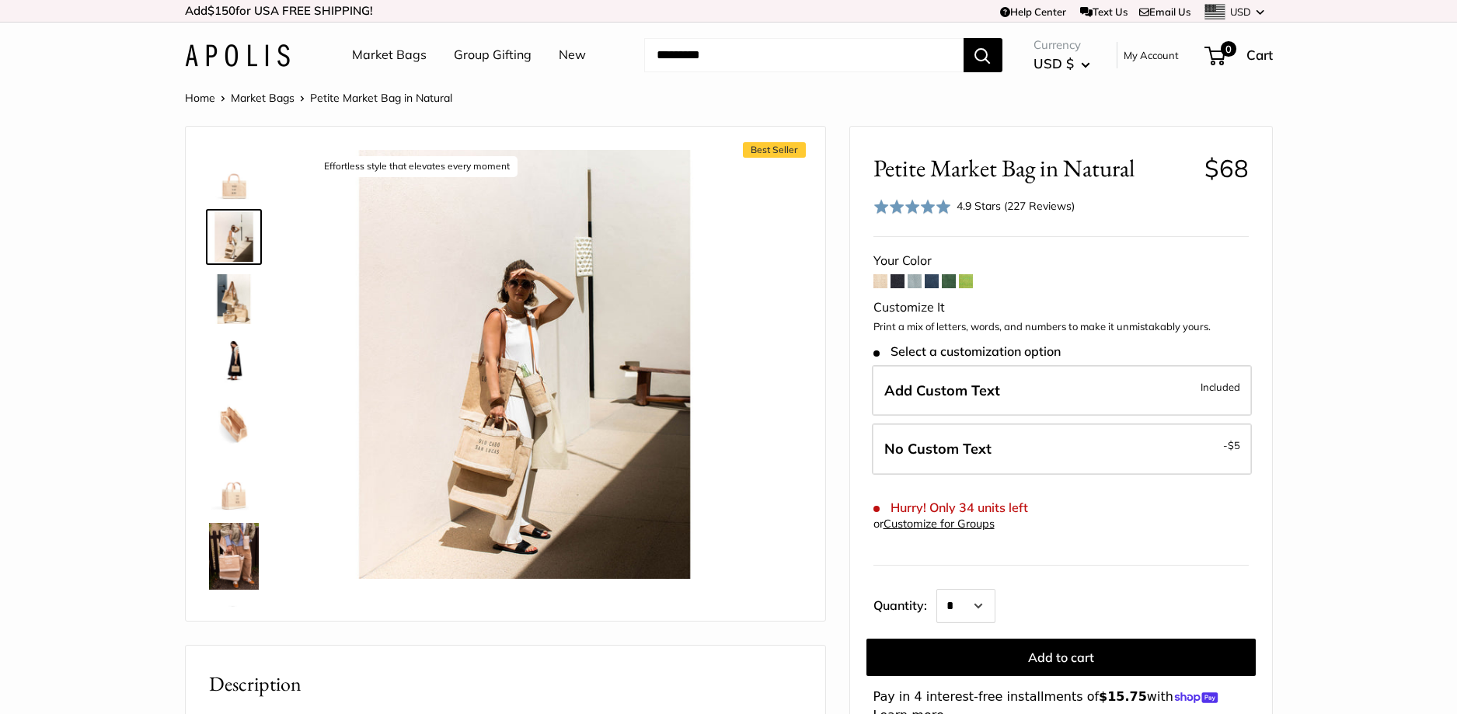
click at [243, 302] on img at bounding box center [234, 299] width 50 height 50
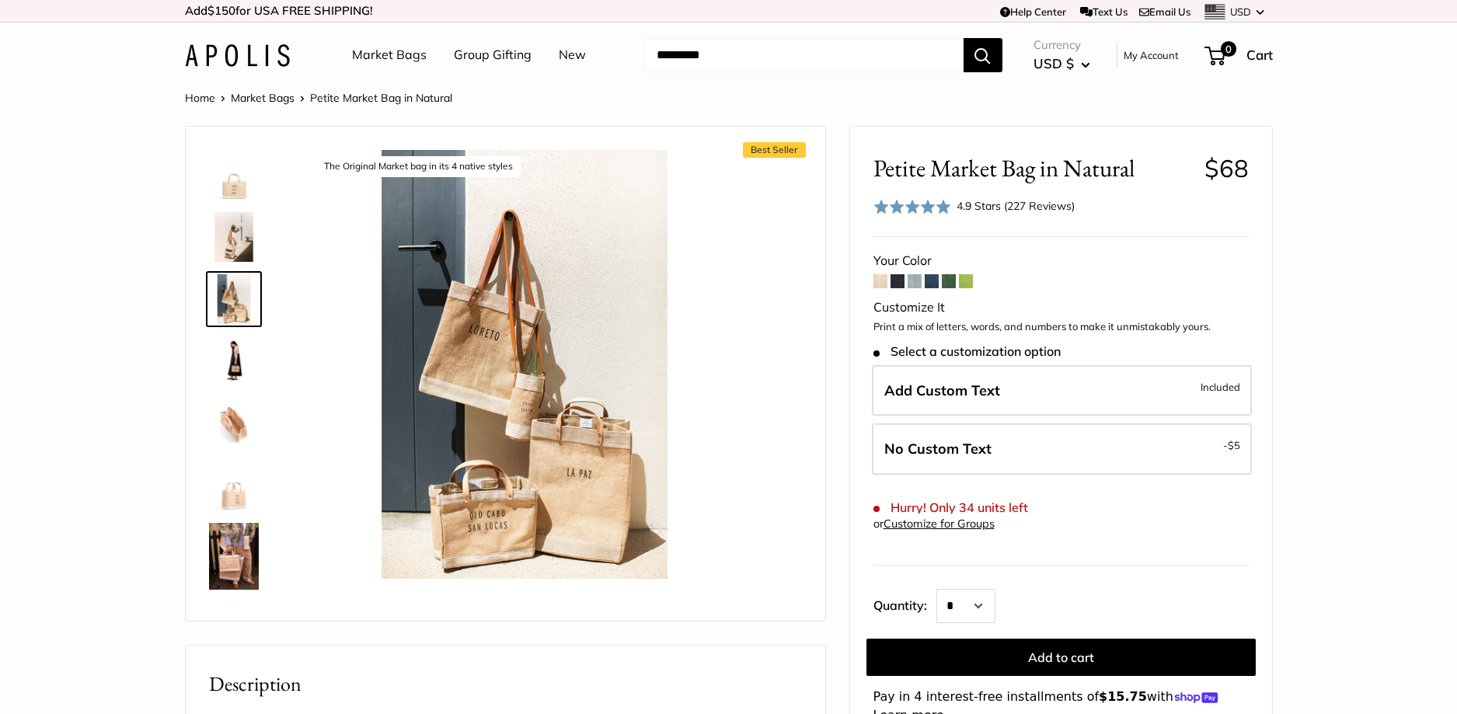
click at [245, 361] on img at bounding box center [234, 361] width 50 height 50
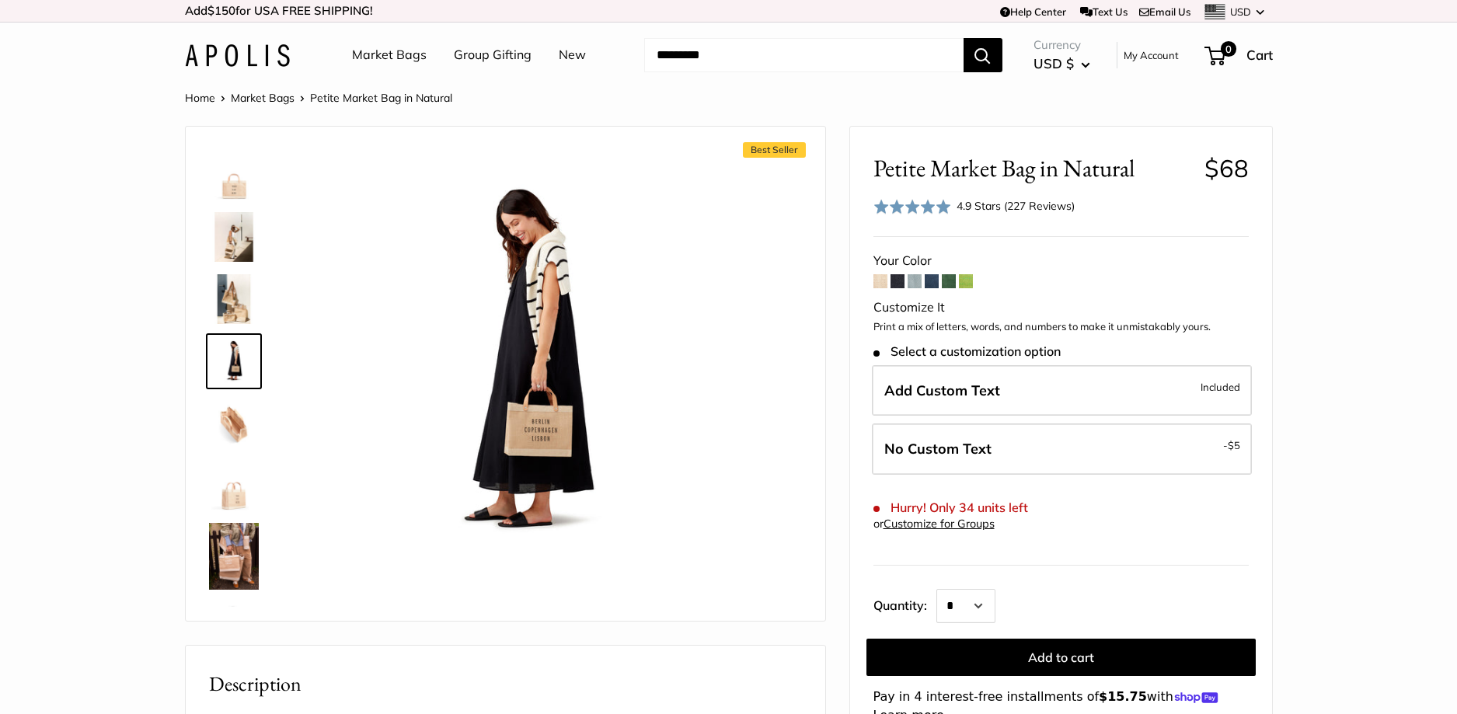
click at [877, 283] on span at bounding box center [880, 281] width 14 height 14
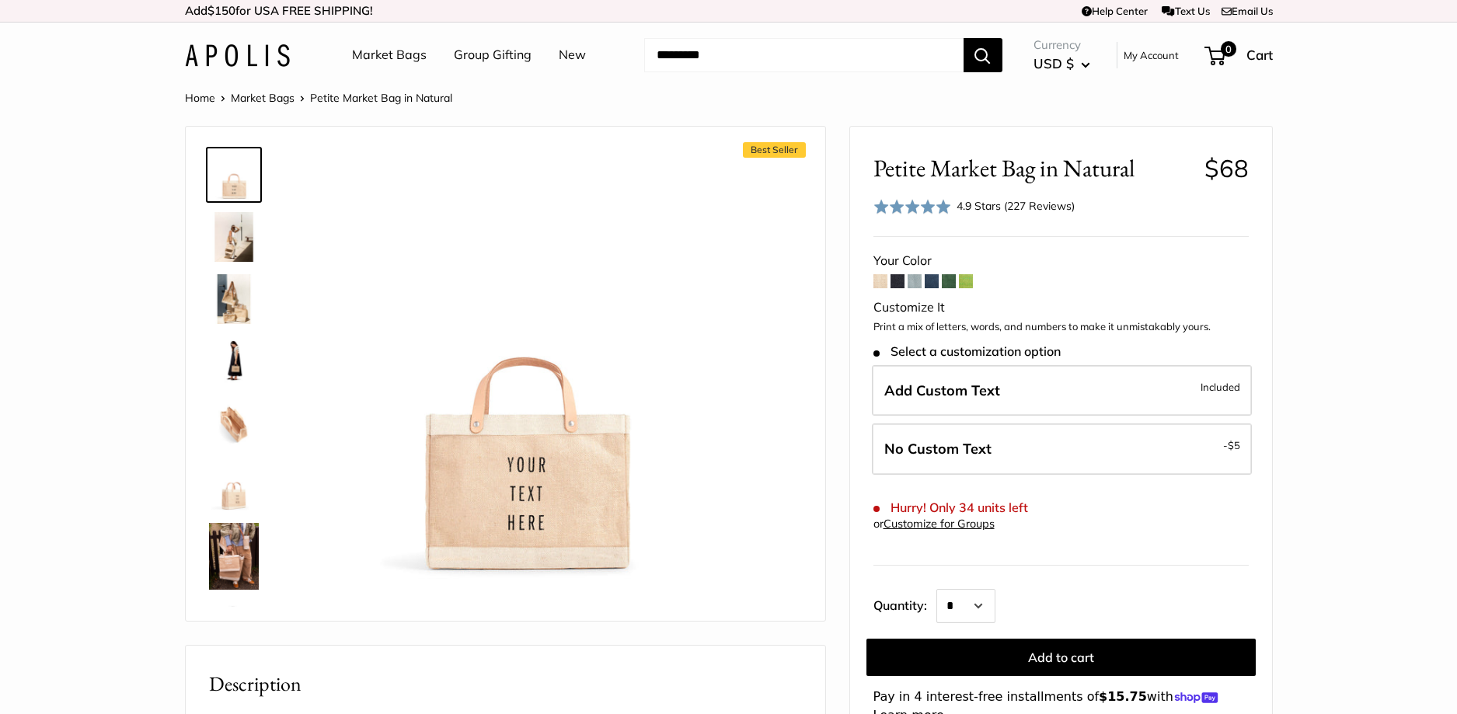
click at [894, 282] on span at bounding box center [898, 281] width 14 height 14
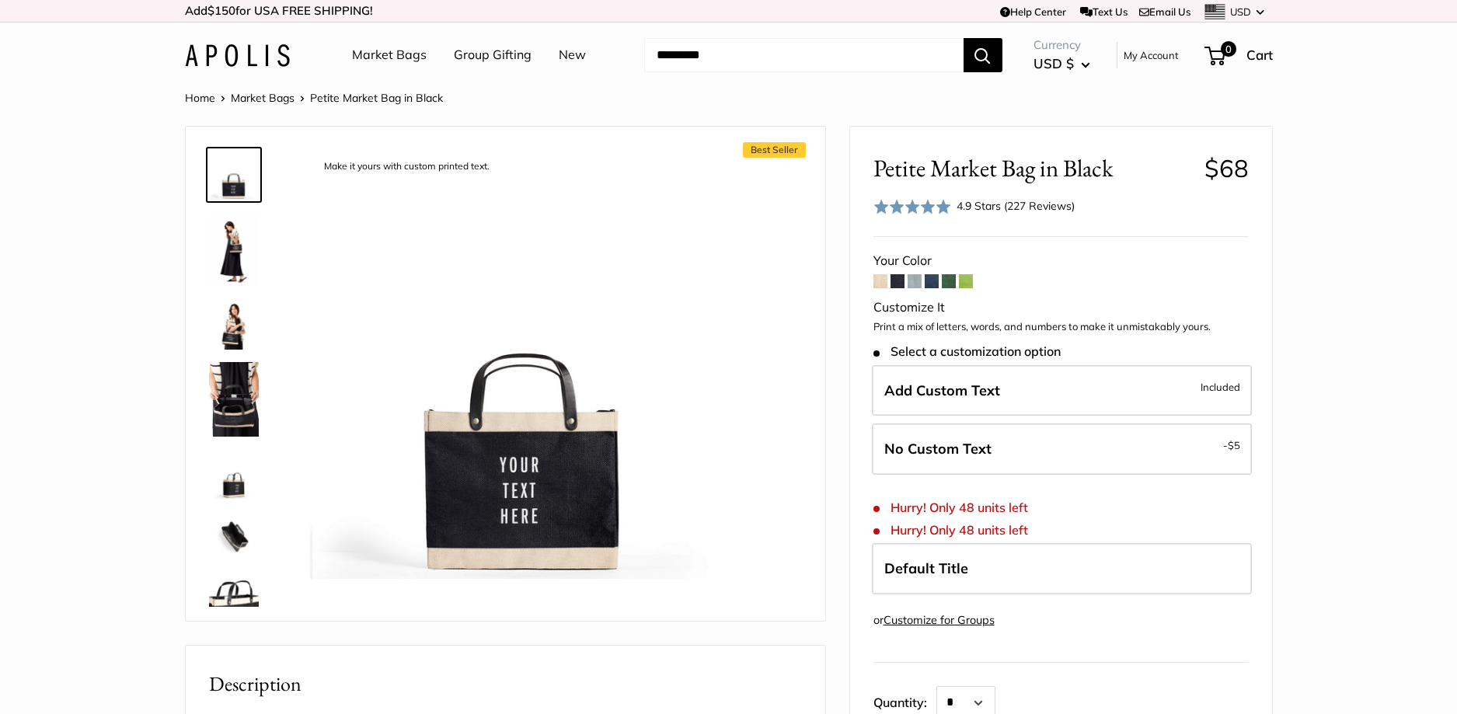
click at [882, 284] on span at bounding box center [880, 281] width 14 height 14
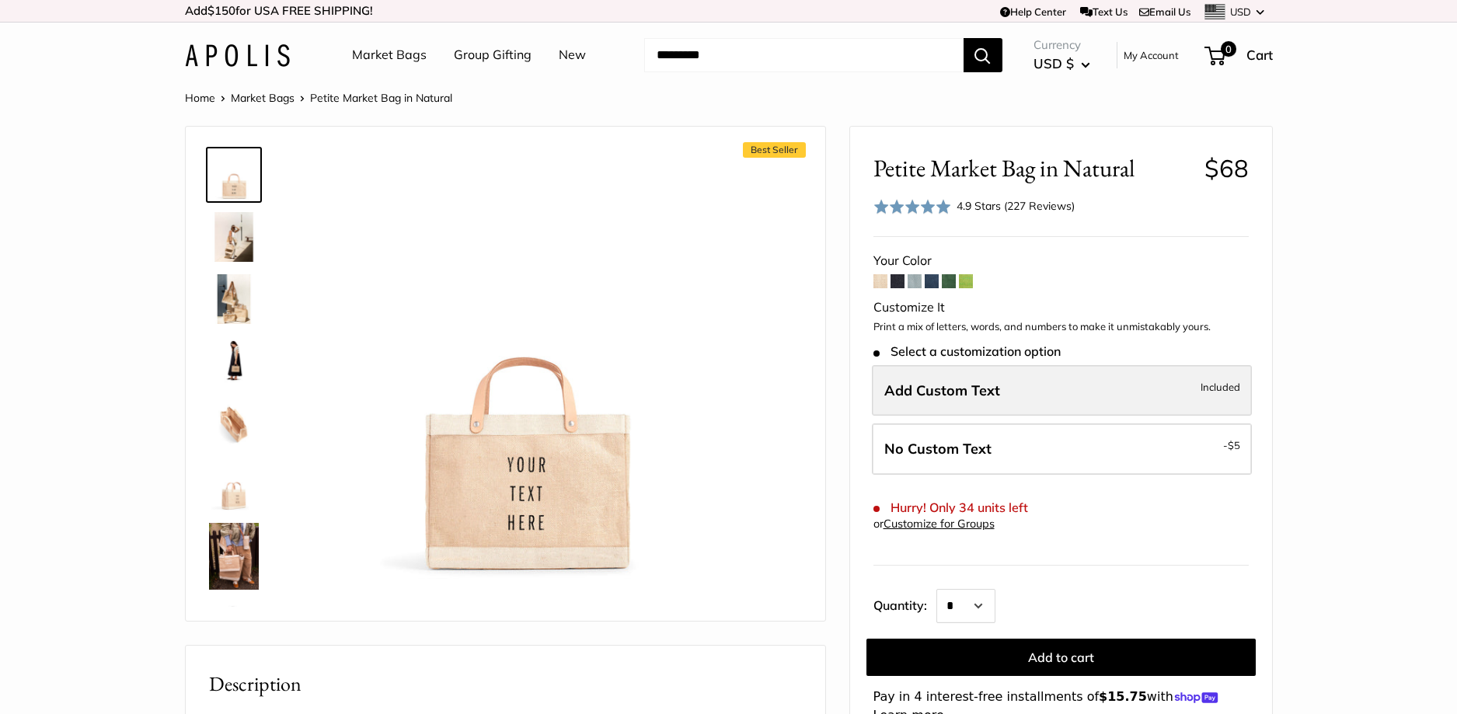
click at [966, 386] on span "Add Custom Text" at bounding box center [942, 391] width 116 height 18
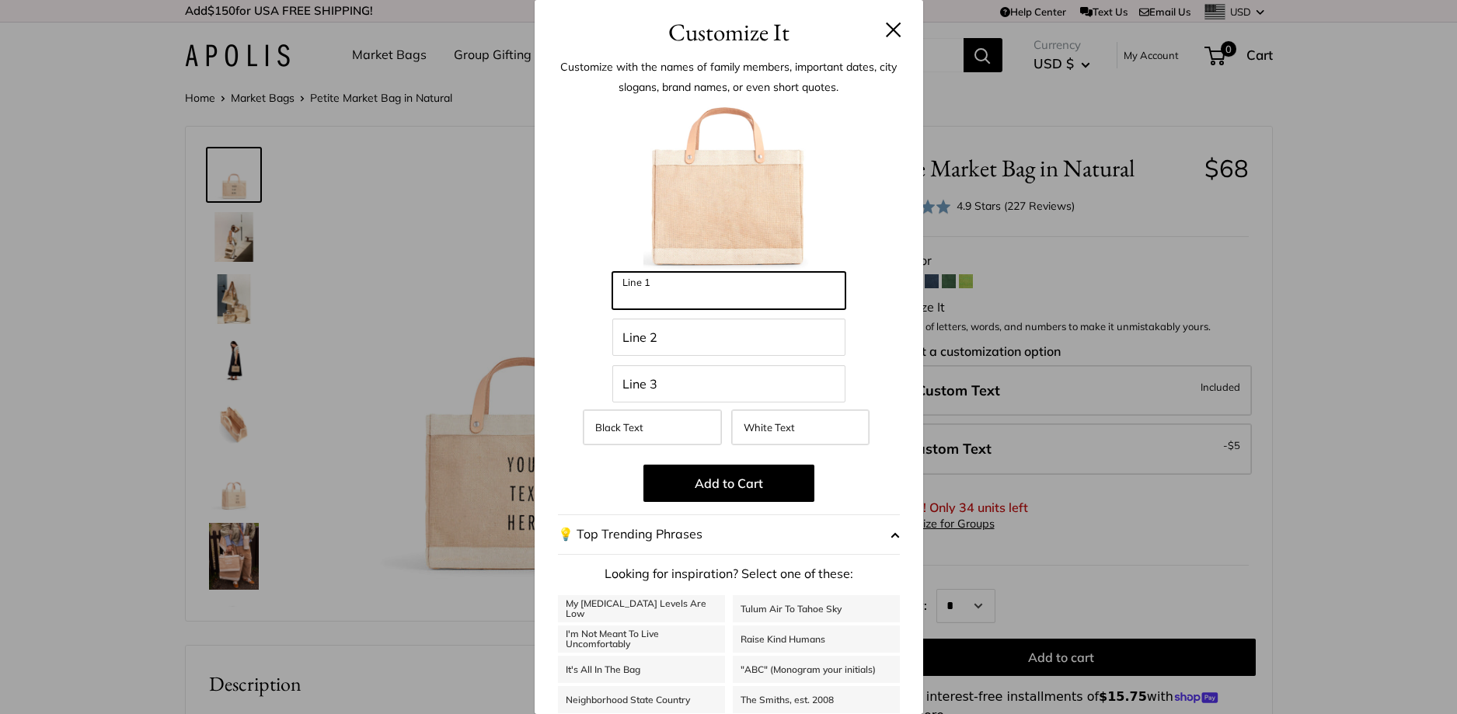
click at [663, 296] on input "Line 1" at bounding box center [728, 290] width 233 height 37
type input "*****"
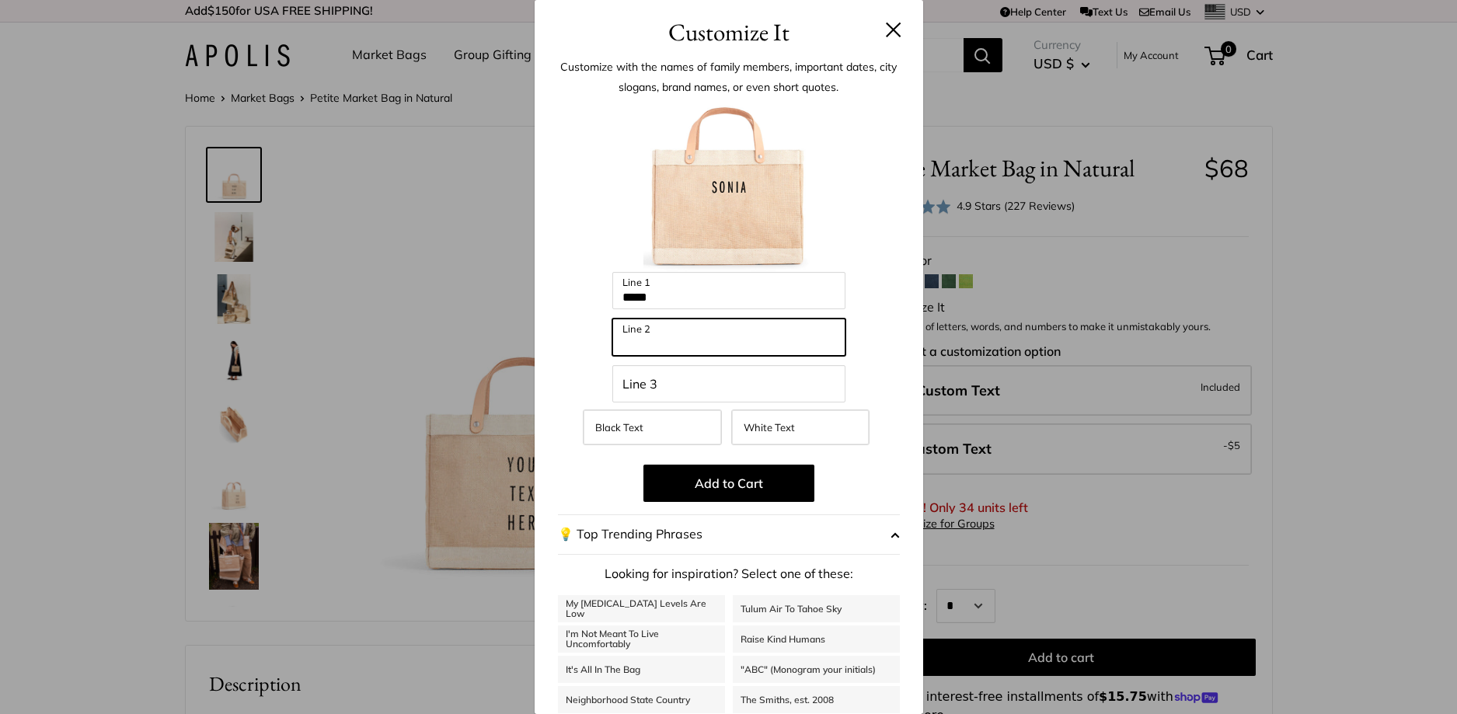
click at [691, 337] on input "Line 2" at bounding box center [728, 337] width 233 height 37
type input "*"
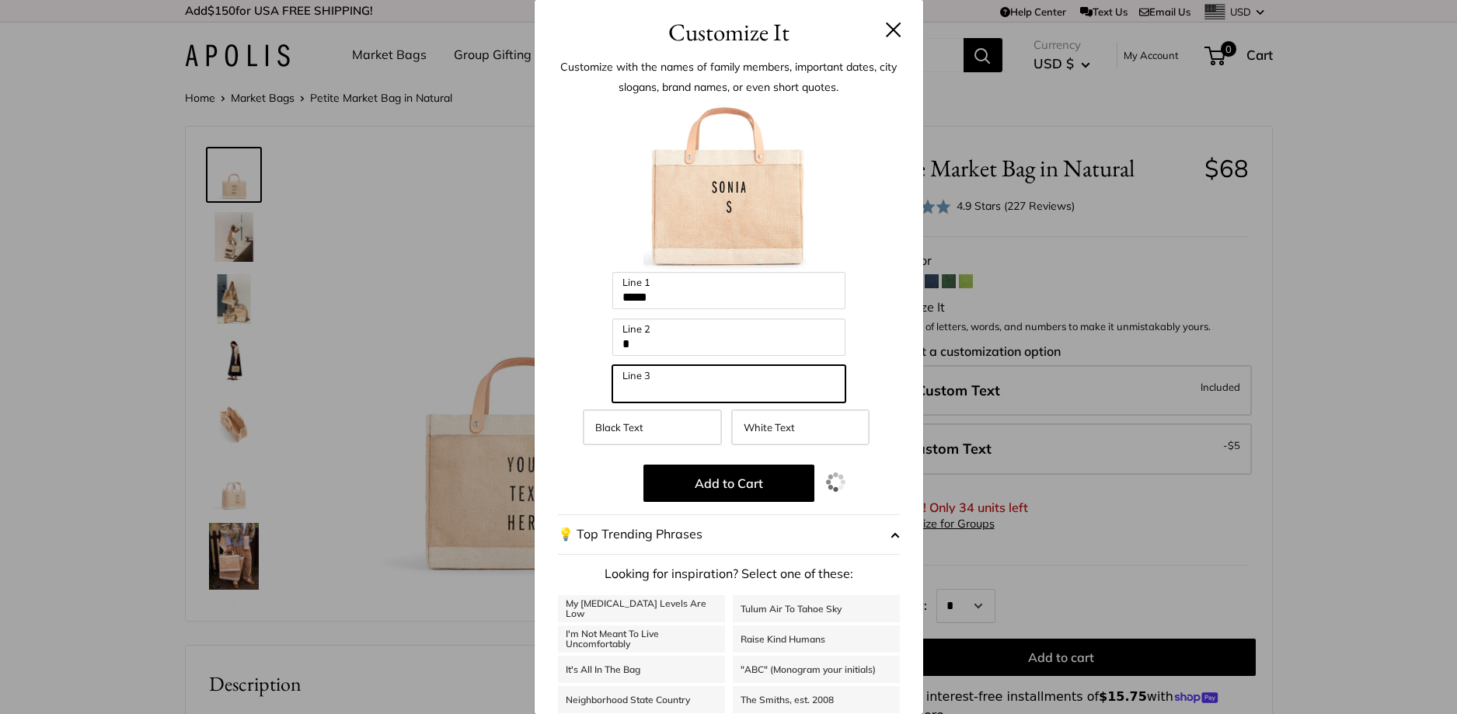
click at [695, 378] on input "Line 3" at bounding box center [728, 383] width 233 height 37
type input "*"
